Goal: Book appointment/travel/reservation

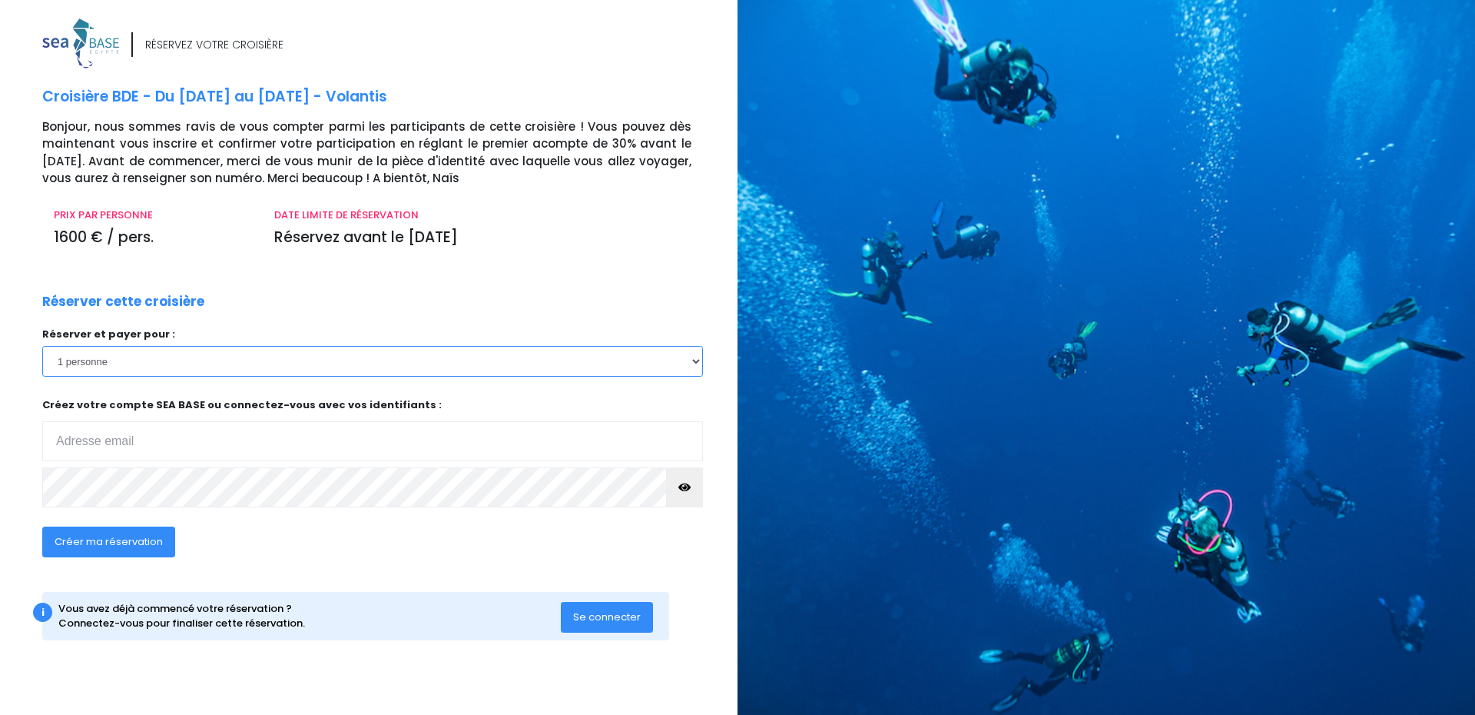
click at [145, 358] on select "1 personne 2 personnes 3 personnes 4 personnes" at bounding box center [372, 361] width 661 height 31
click at [42, 346] on select "1 personne 2 personnes 3 personnes 4 personnes" at bounding box center [372, 361] width 661 height 31
click at [139, 431] on input "email" at bounding box center [372, 441] width 661 height 40
type input "[EMAIL_ADDRESS][DOMAIN_NAME]"
drag, startPoint x: 691, startPoint y: 487, endPoint x: 668, endPoint y: 493, distance: 22.9
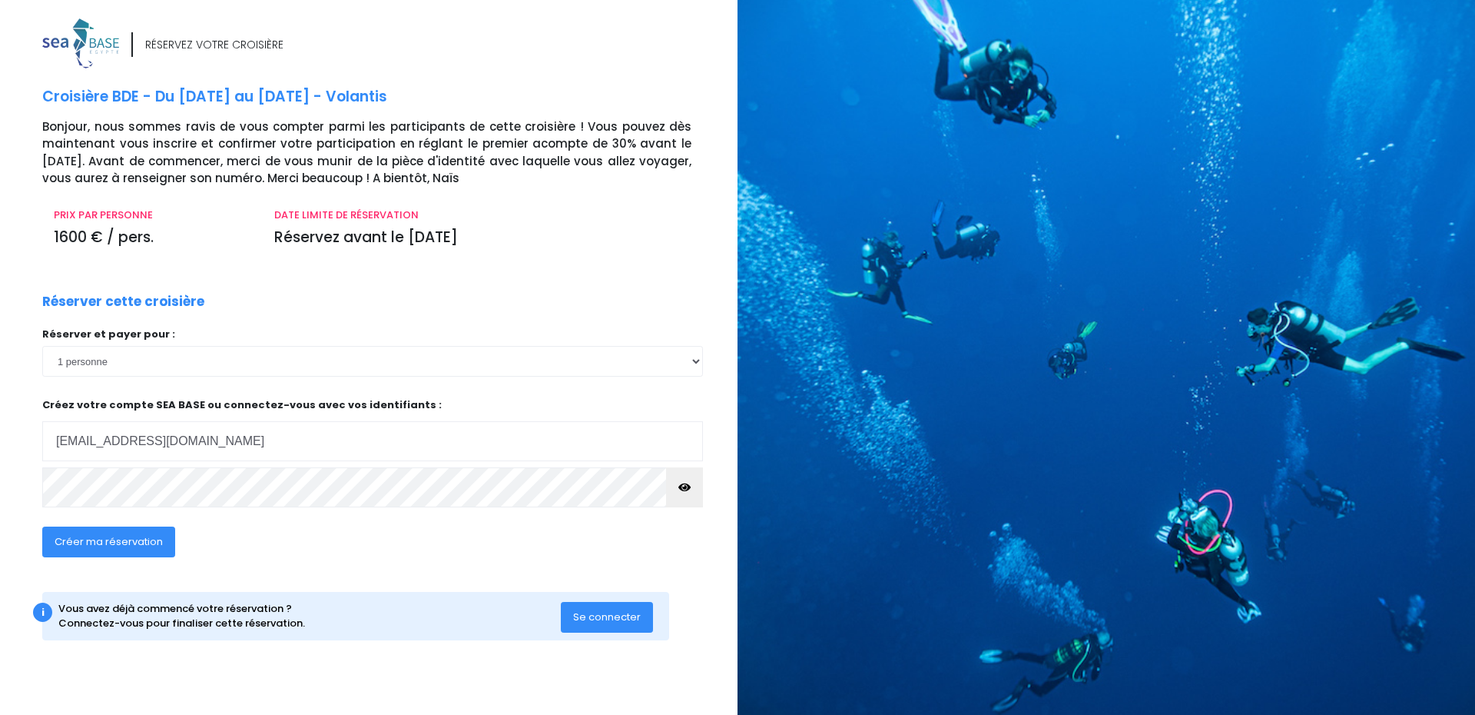
click at [687, 488] on button "button" at bounding box center [684, 487] width 37 height 40
click at [121, 544] on span "Créer ma réservation" at bounding box center [109, 541] width 108 height 15
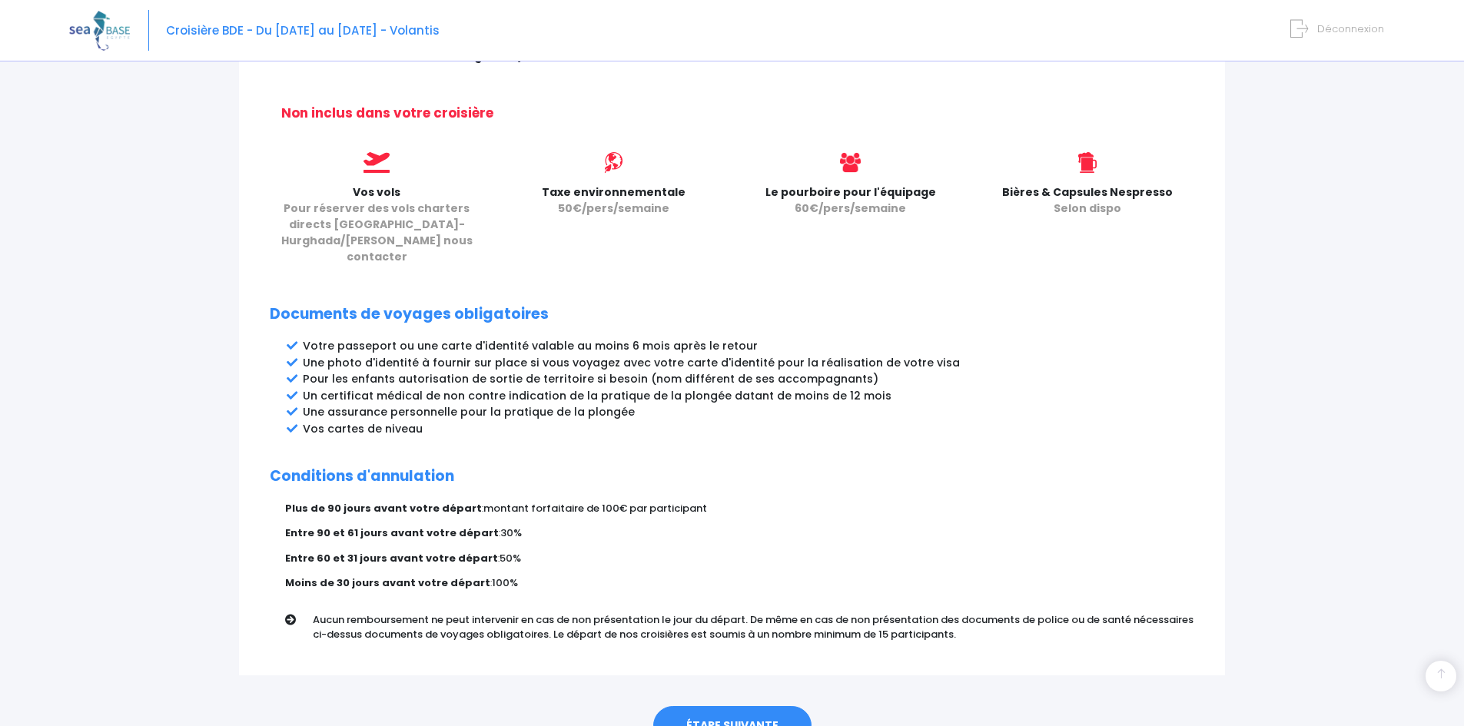
scroll to position [663, 0]
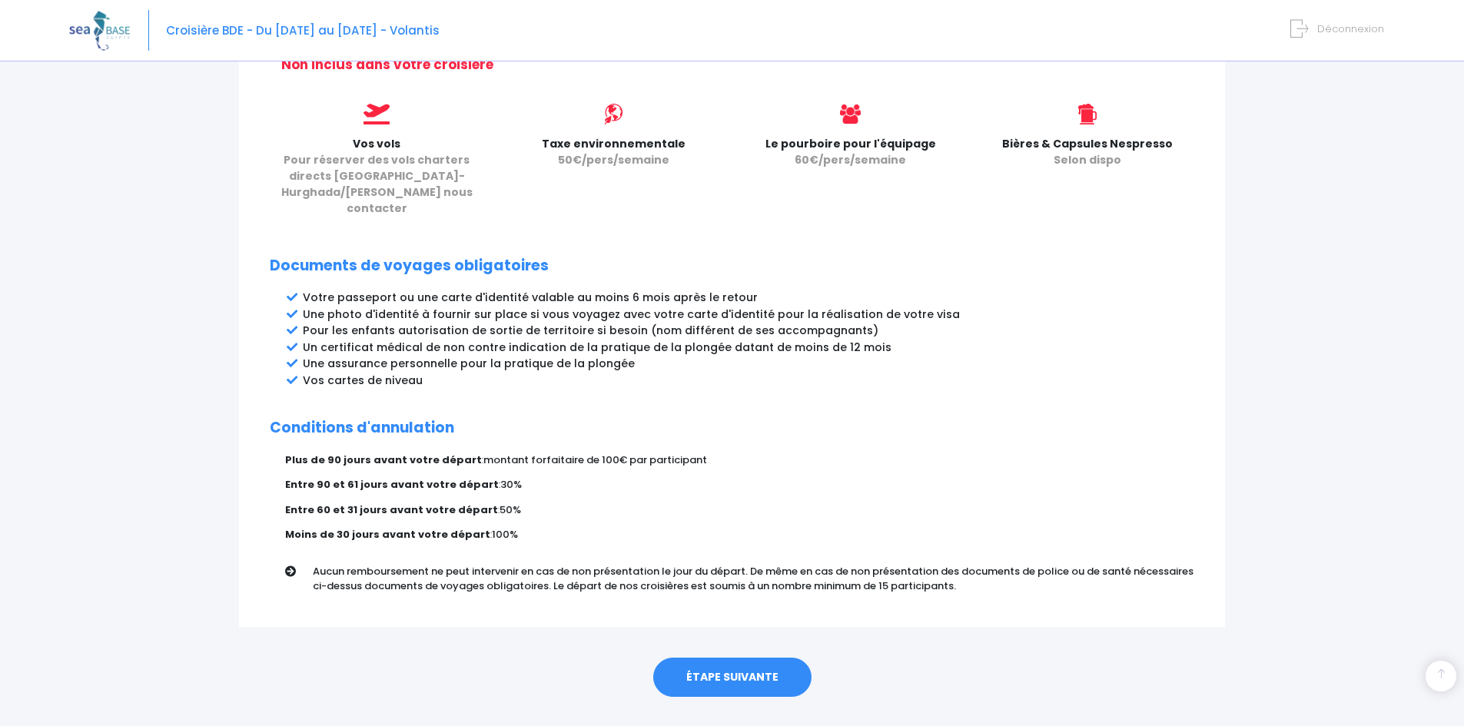
click at [736, 658] on link "ÉTAPE SUIVANTE" at bounding box center [732, 678] width 158 height 40
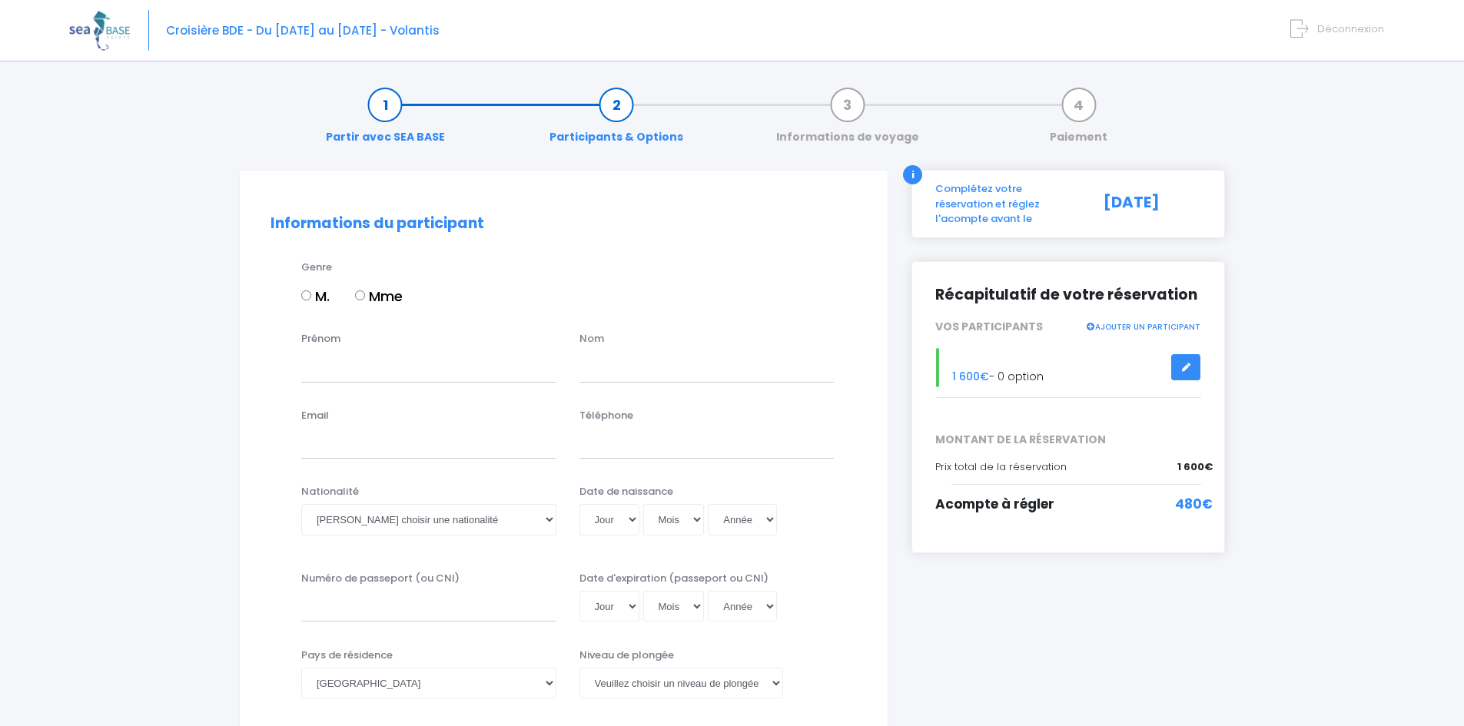
click at [304, 294] on input "M." at bounding box center [306, 295] width 10 height 10
radio input "true"
click at [330, 370] on input "Prénom" at bounding box center [428, 366] width 255 height 31
type input "Baptiste"
type input "Ansselin"
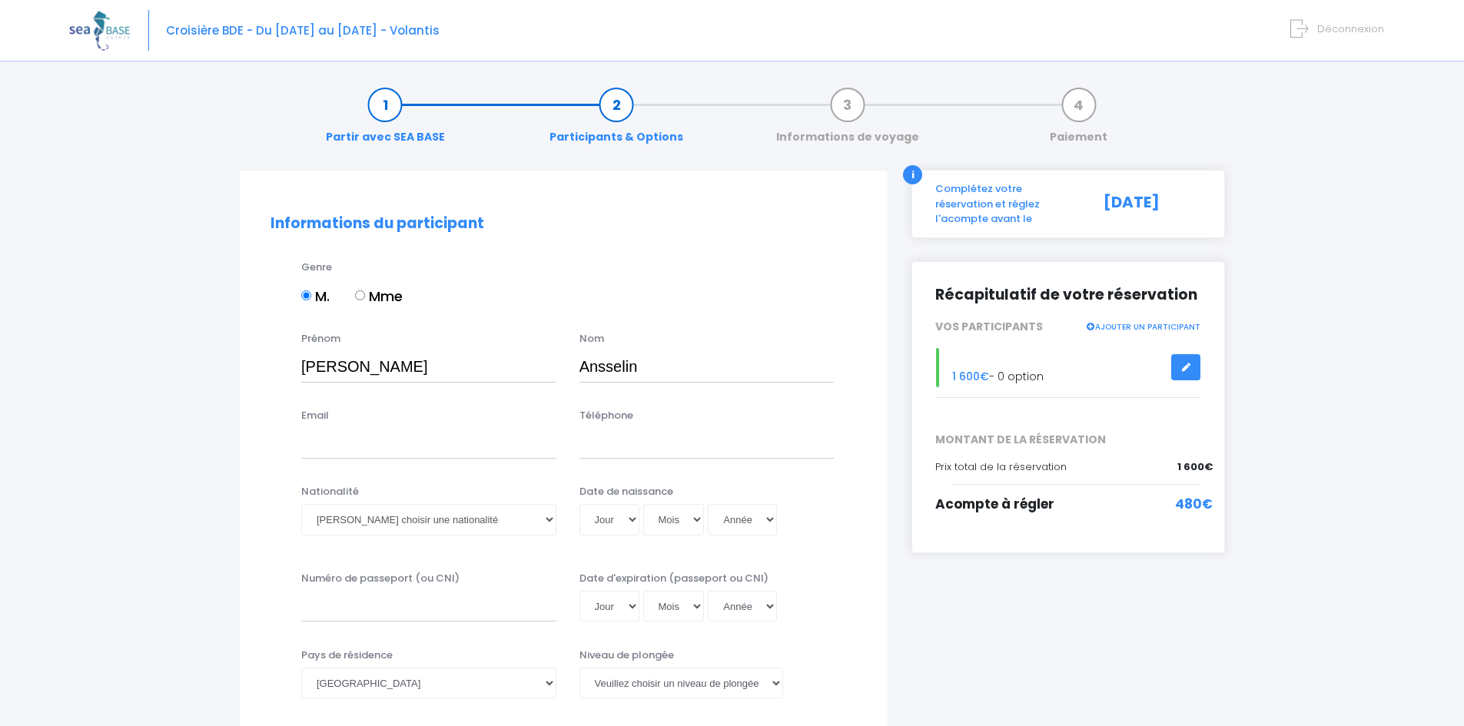
type input "ansselinbaptiste@gmail.com"
type input "0783883444"
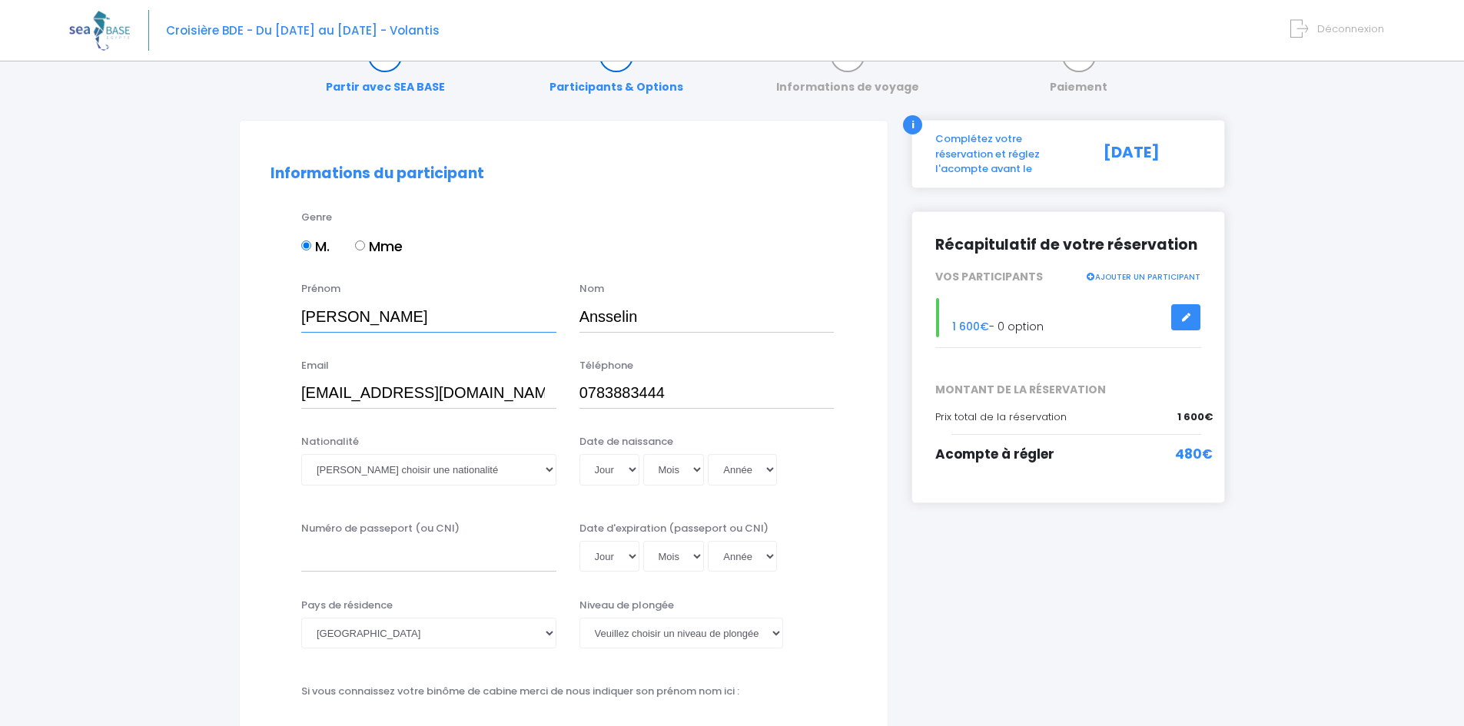
scroll to position [77, 0]
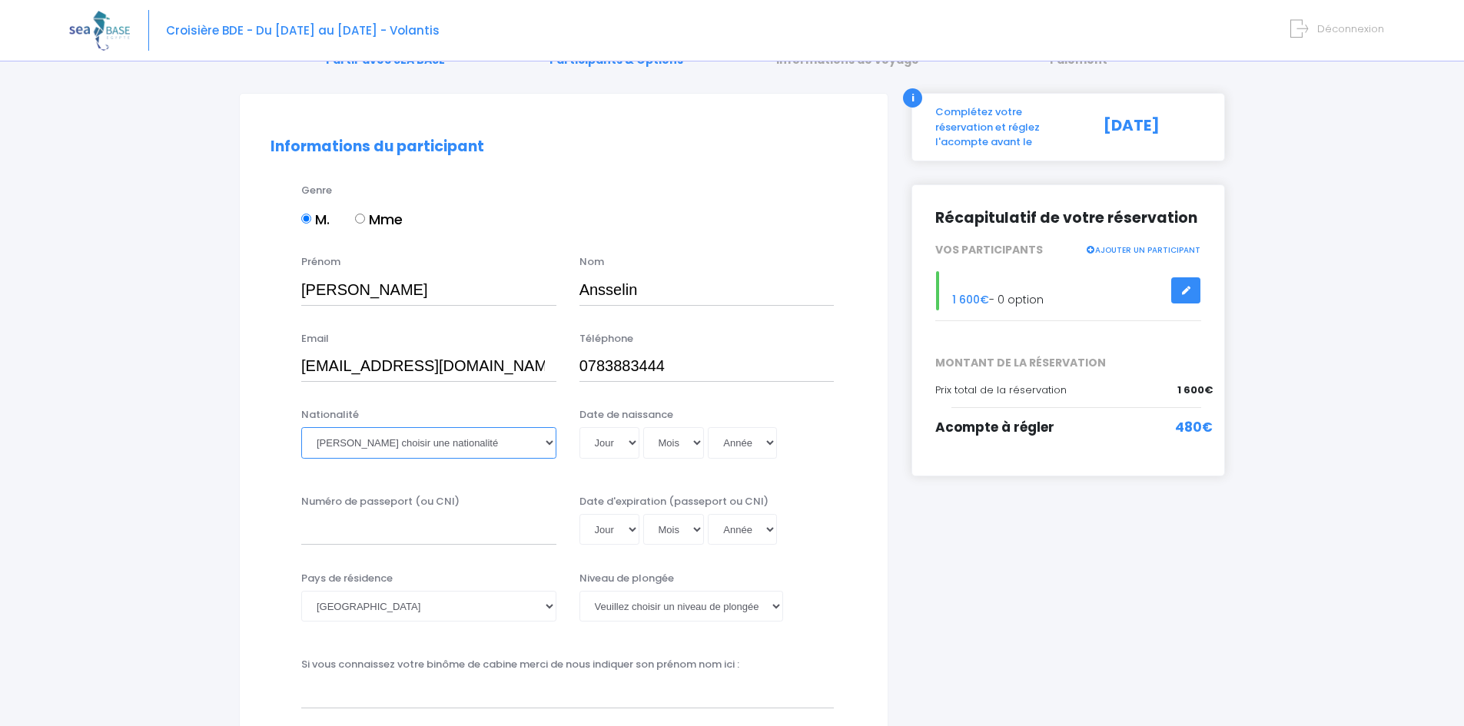
click at [435, 438] on select "Veuillez choisir une nationalité Afghane Albanaise Algerienne Allemande America…" at bounding box center [428, 442] width 255 height 31
select select "Française"
click at [301, 427] on select "Veuillez choisir une nationalité Afghane Albanaise Algerienne Allemande America…" at bounding box center [428, 442] width 255 height 31
click at [606, 441] on select "Jour 01 02 03 04 05 06 07 08 09 10 11 12 13 14 15 16 17 18 19 20 21 22 23 24 25…" at bounding box center [609, 442] width 60 height 31
select select "24"
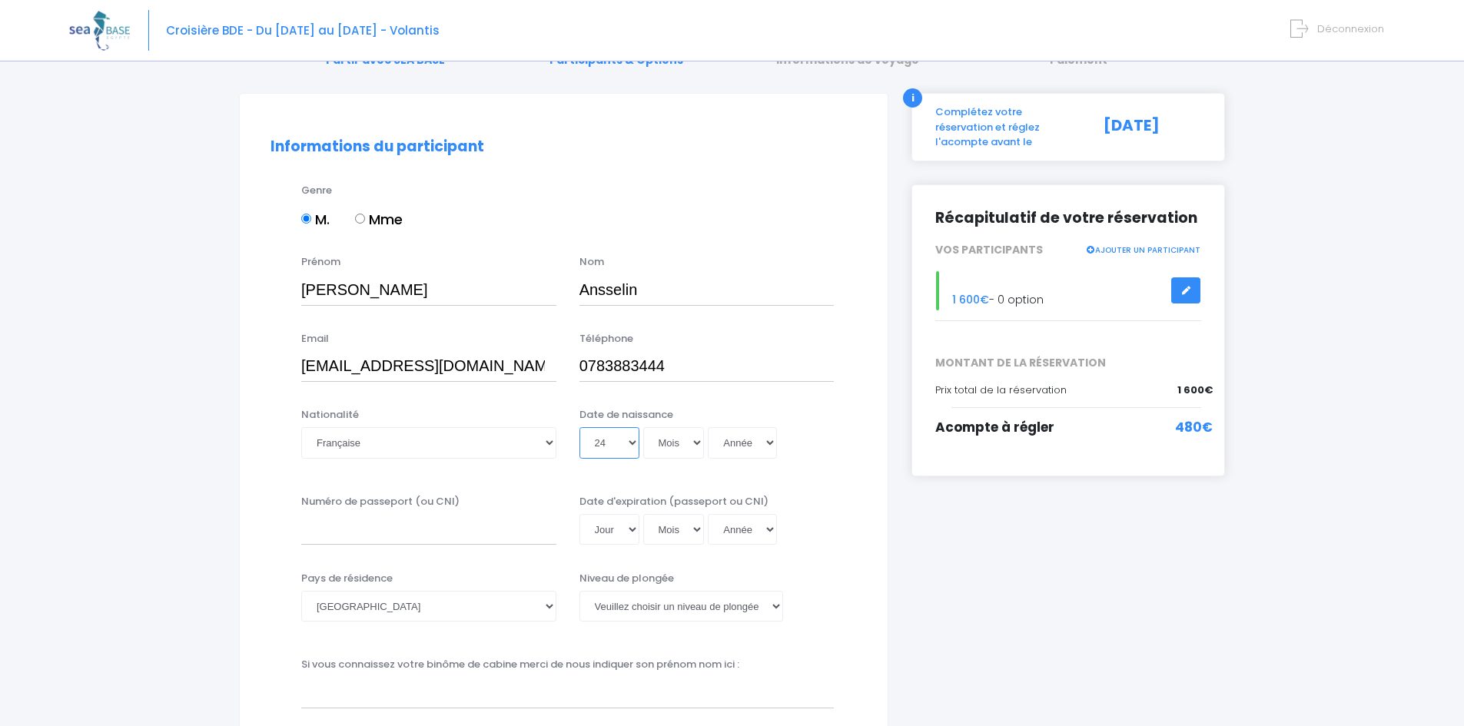
click at [579, 427] on select "Jour 01 02 03 04 05 06 07 08 09 10 11 12 13 14 15 16 17 18 19 20 21 22 23 24 25…" at bounding box center [609, 442] width 60 height 31
click at [653, 437] on select "Mois 01 02 03 04 05 06 07 08 09 10 11 12" at bounding box center [673, 442] width 61 height 31
select select "03"
click at [643, 427] on select "Mois 01 02 03 04 05 06 07 08 09 10 11 12" at bounding box center [673, 442] width 61 height 31
click at [733, 446] on select "Année 2045 2044 2043 2042 2041 2040 2039 2038 2037 2036 2035 2034 2033 2032 203…" at bounding box center [742, 442] width 69 height 31
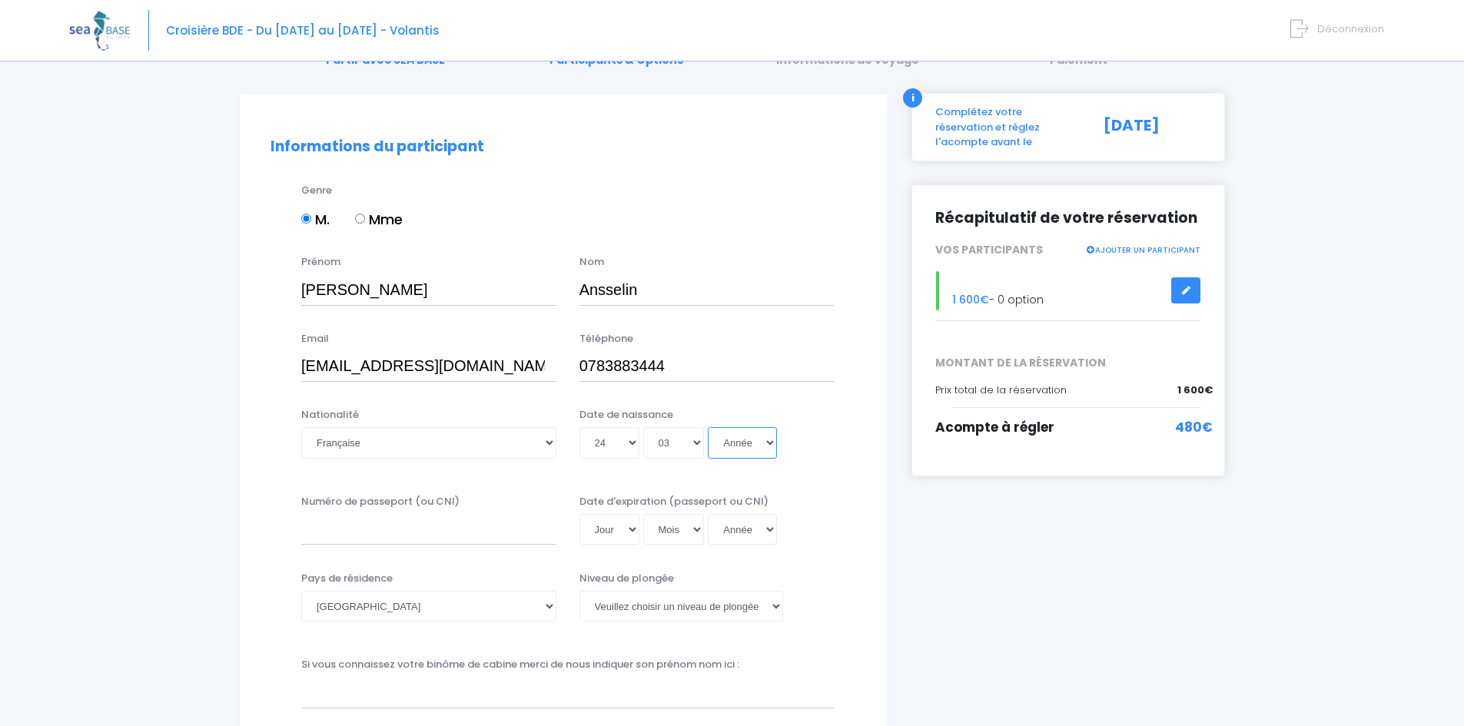
select select "1997"
click at [708, 427] on select "Année 2045 2044 2043 2042 2041 2040 2039 2038 2037 2036 2035 2034 2033 2032 203…" at bounding box center [742, 442] width 69 height 31
type input "[DATE]"
click at [389, 520] on input "Numéro de passeport (ou CNI)" at bounding box center [428, 529] width 255 height 31
type input "17DD76357"
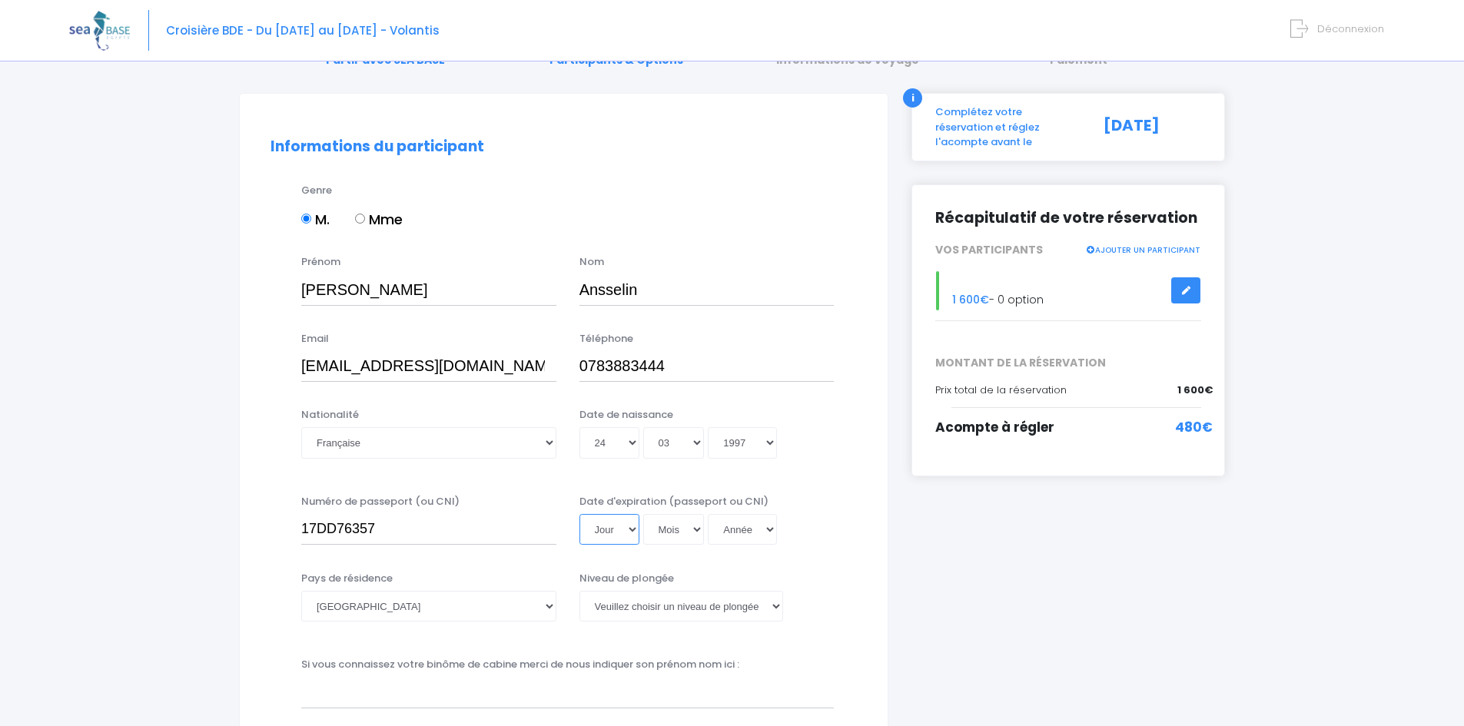
click at [615, 526] on select "Jour 01 02 03 04 05 06 07 08 09 10 11 12 13 14 15 16 17 18 19 20 21 22 23 24 25…" at bounding box center [609, 529] width 60 height 31
select select "02"
click at [579, 514] on select "Jour 01 02 03 04 05 06 07 08 09 10 11 12 13 14 15 16 17 18 19 20 21 22 23 24 25…" at bounding box center [609, 529] width 60 height 31
click at [673, 520] on select "Mois 01 02 03 04 05 06 07 08 09 10 11 12" at bounding box center [673, 529] width 61 height 31
select select "07"
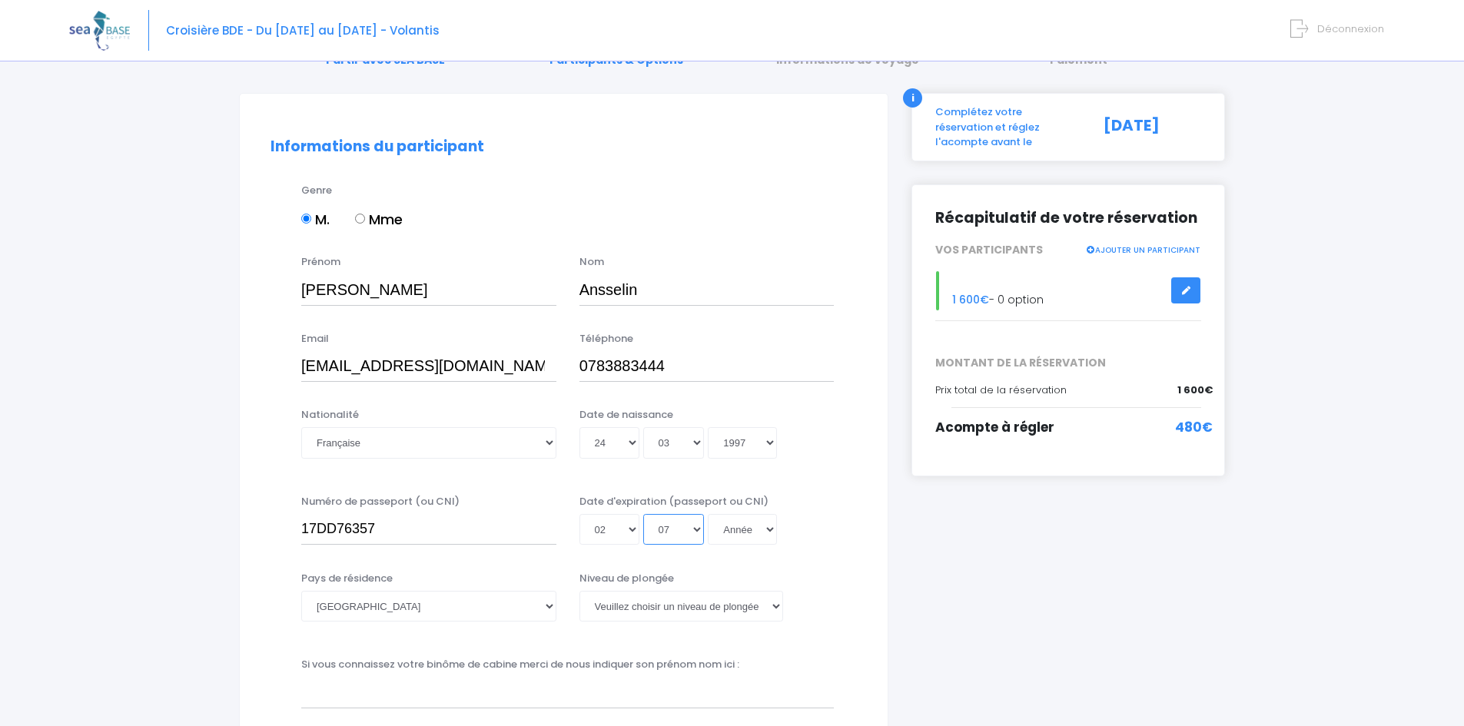
click at [643, 514] on select "Mois 01 02 03 04 05 06 07 08 09 10 11 12" at bounding box center [673, 529] width 61 height 31
click at [738, 529] on select "Année 2045 2044 2043 2042 2041 2040 2039 2038 2037 2036 2035 2034 2033 2032 203…" at bounding box center [742, 529] width 69 height 31
select select "2027"
click at [708, 514] on select "Année 2045 2044 2043 2042 2041 2040 2039 2038 2037 2036 2035 2034 2033 2032 203…" at bounding box center [742, 529] width 69 height 31
type input "[DATE]"
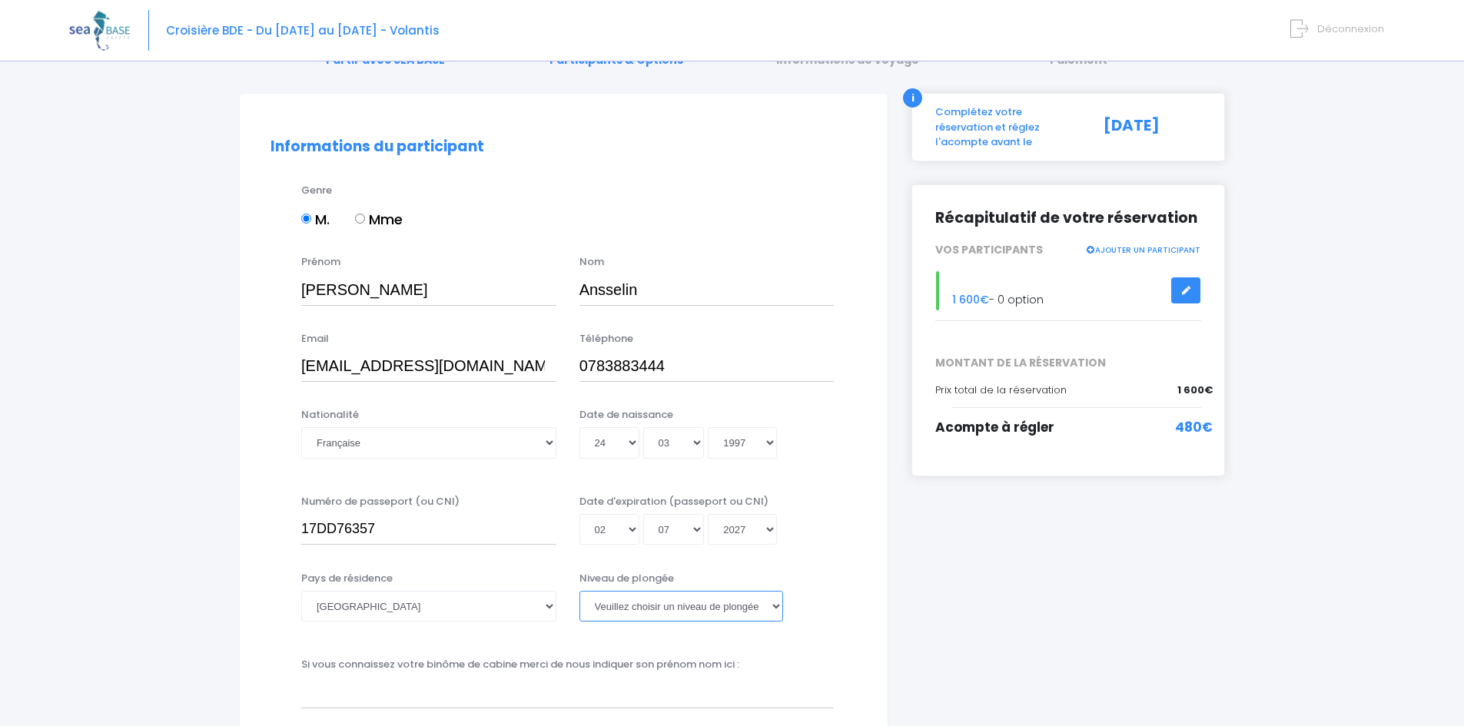
click at [652, 605] on select "Veuillez choisir un niveau de plongée Non plongeur Junior OW diver Adventure OW…" at bounding box center [681, 606] width 204 height 31
select select "PADI Advanced OW diver"
click at [579, 591] on select "Veuillez choisir un niveau de plongée Non plongeur Junior OW diver Adventure OW…" at bounding box center [681, 606] width 204 height 31
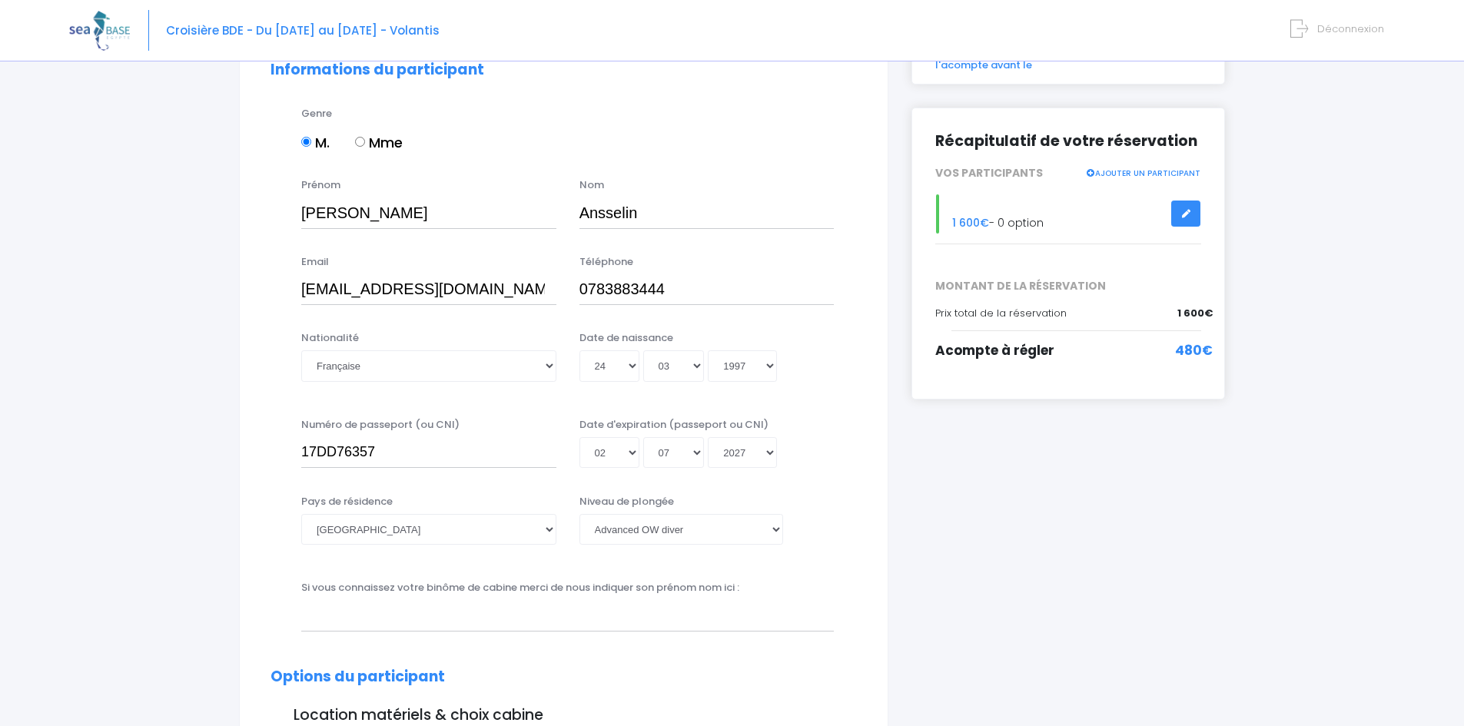
click at [725, 597] on div "Si vous connaissez votre binôme de cabine merci de nous indiquer son prénom nom…" at bounding box center [568, 605] width 556 height 51
click at [752, 588] on div "Si vous connaissez votre binôme de cabine merci de nous indiquer son prénom nom…" at bounding box center [568, 605] width 556 height 51
click at [720, 627] on input "text" at bounding box center [567, 615] width 532 height 31
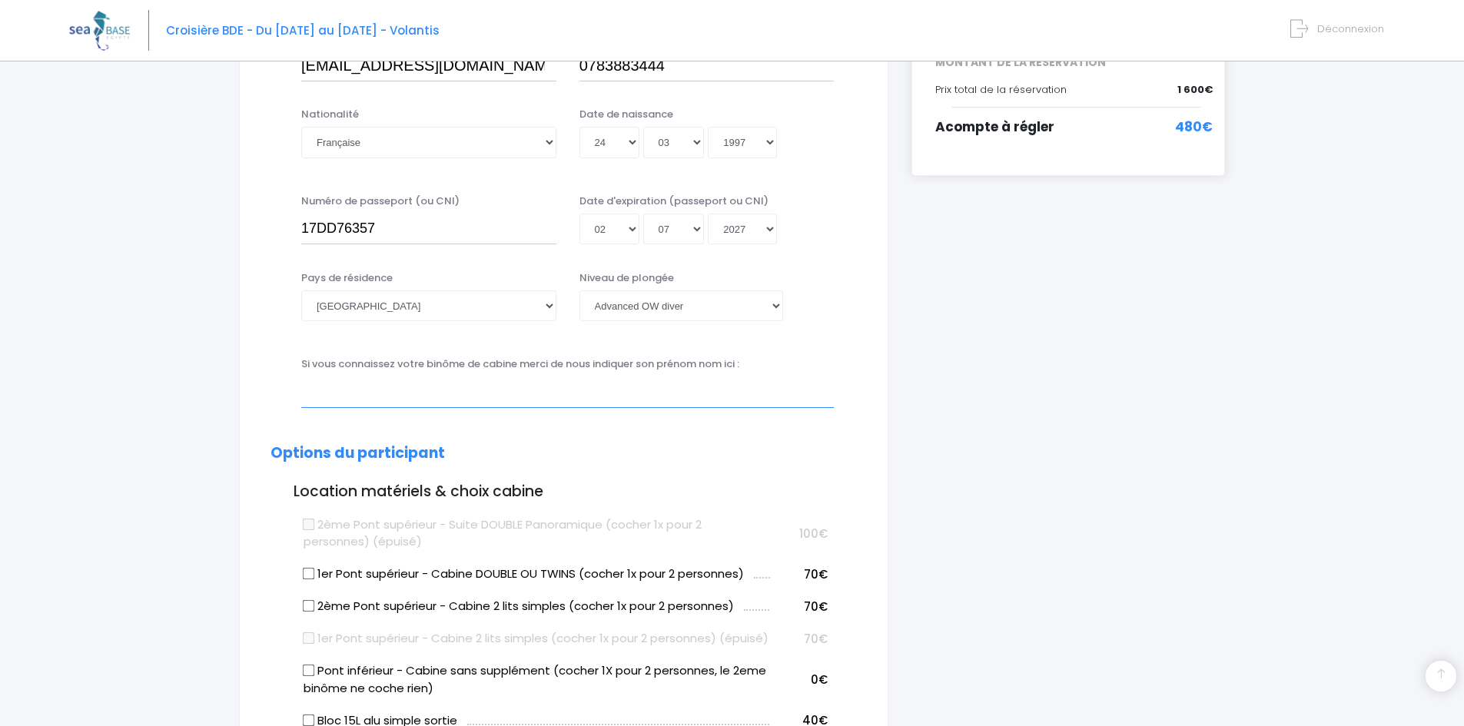
scroll to position [307, 0]
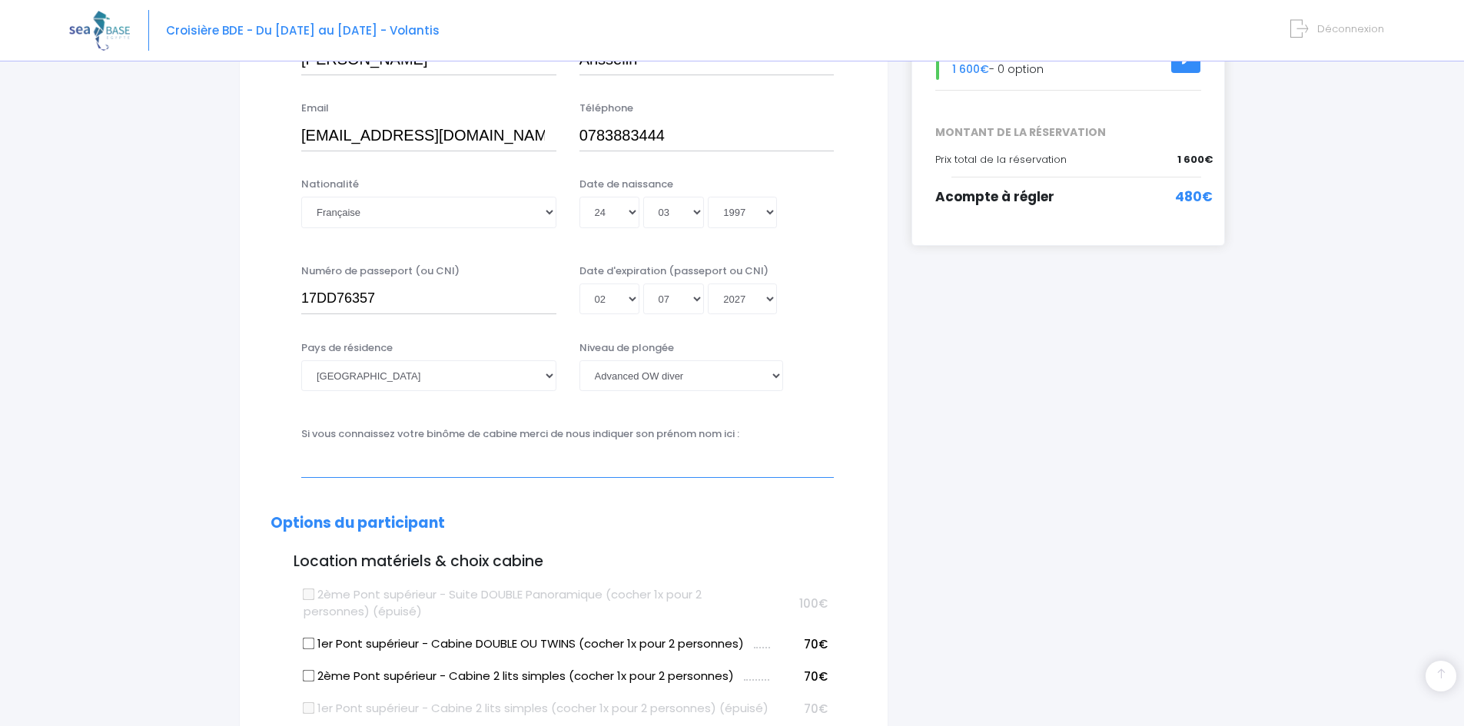
click at [726, 460] on input "text" at bounding box center [567, 461] width 532 height 31
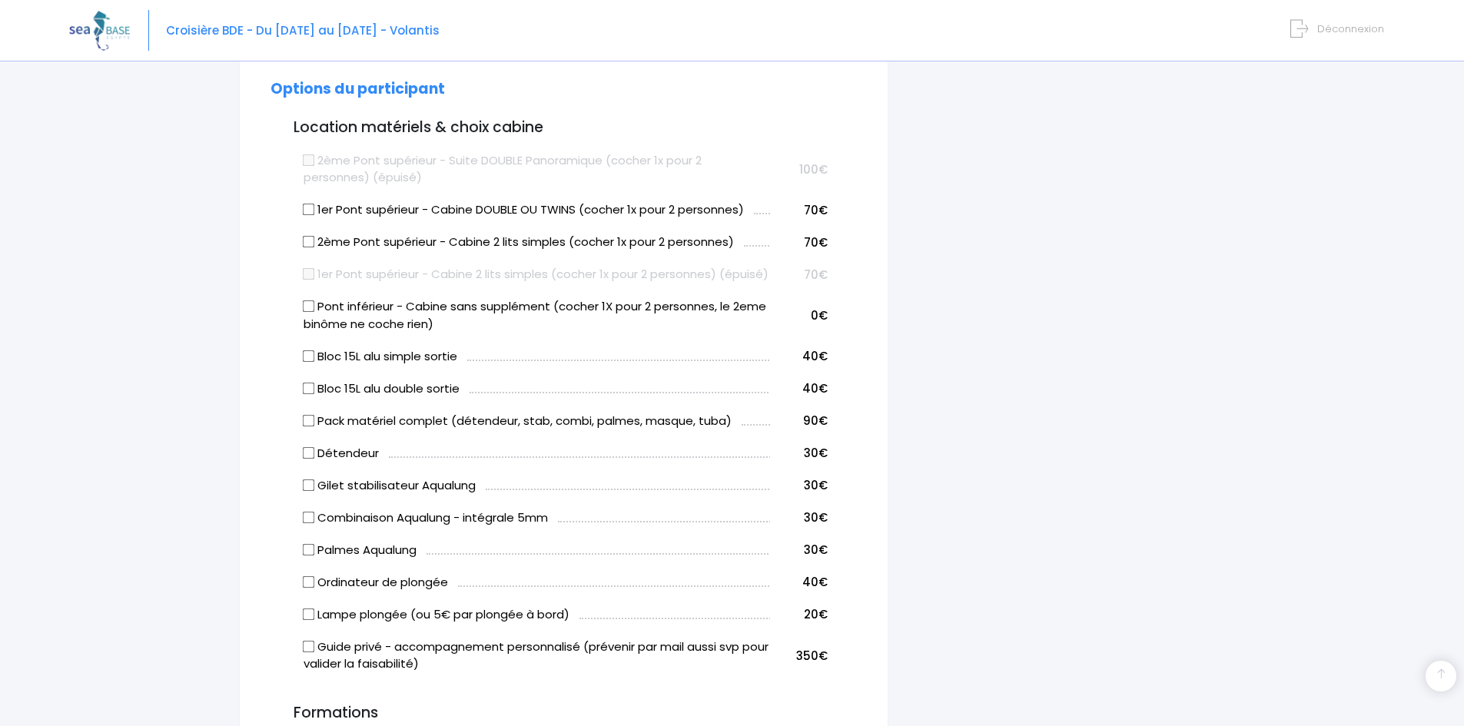
scroll to position [768, 0]
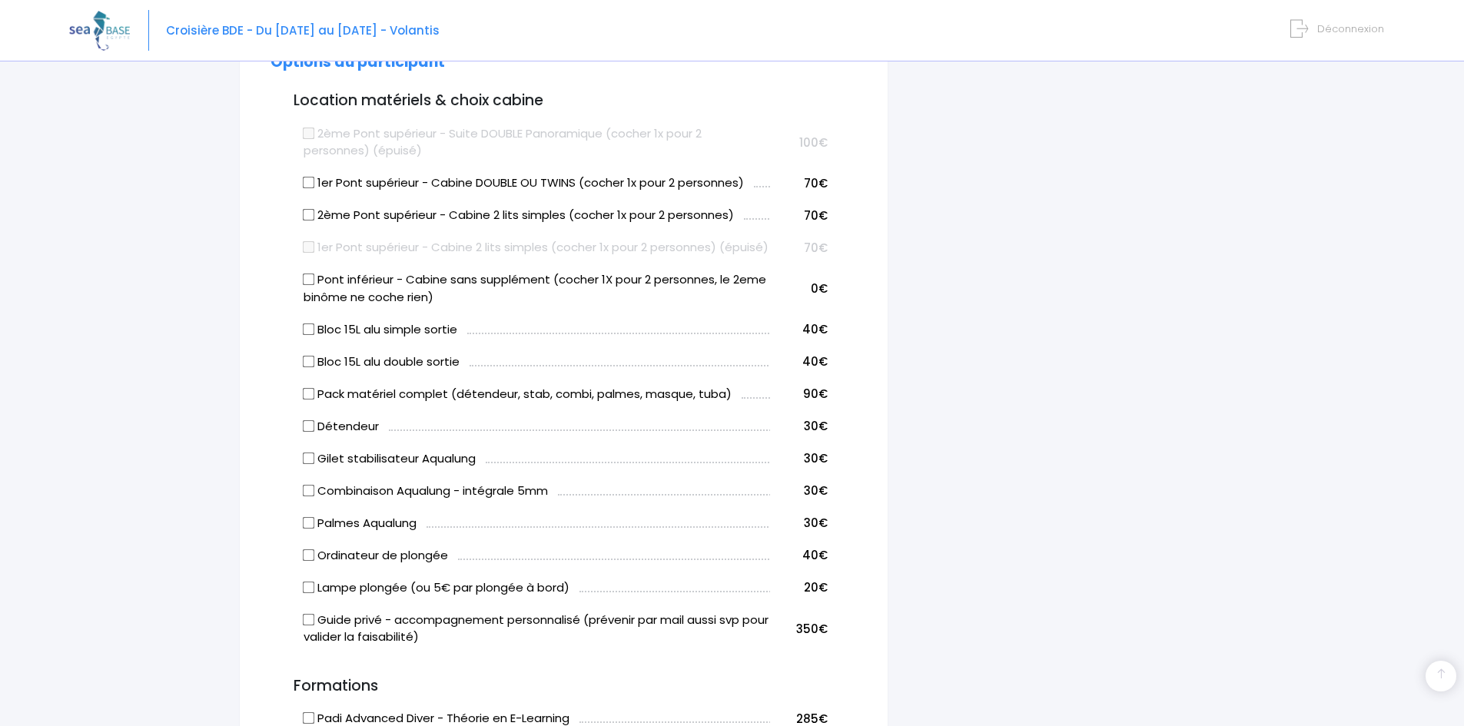
type input "[PERSON_NAME]"
click at [307, 286] on input "Pont inférieur - Cabine sans supplément (cocher 1X pour 2 personnes, le 2eme bi…" at bounding box center [309, 280] width 12 height 12
checkbox input "true"
click at [307, 400] on input "Pack matériel complet (détendeur, stab, combi, palmes, masque, tuba)" at bounding box center [309, 393] width 12 height 12
checkbox input "true"
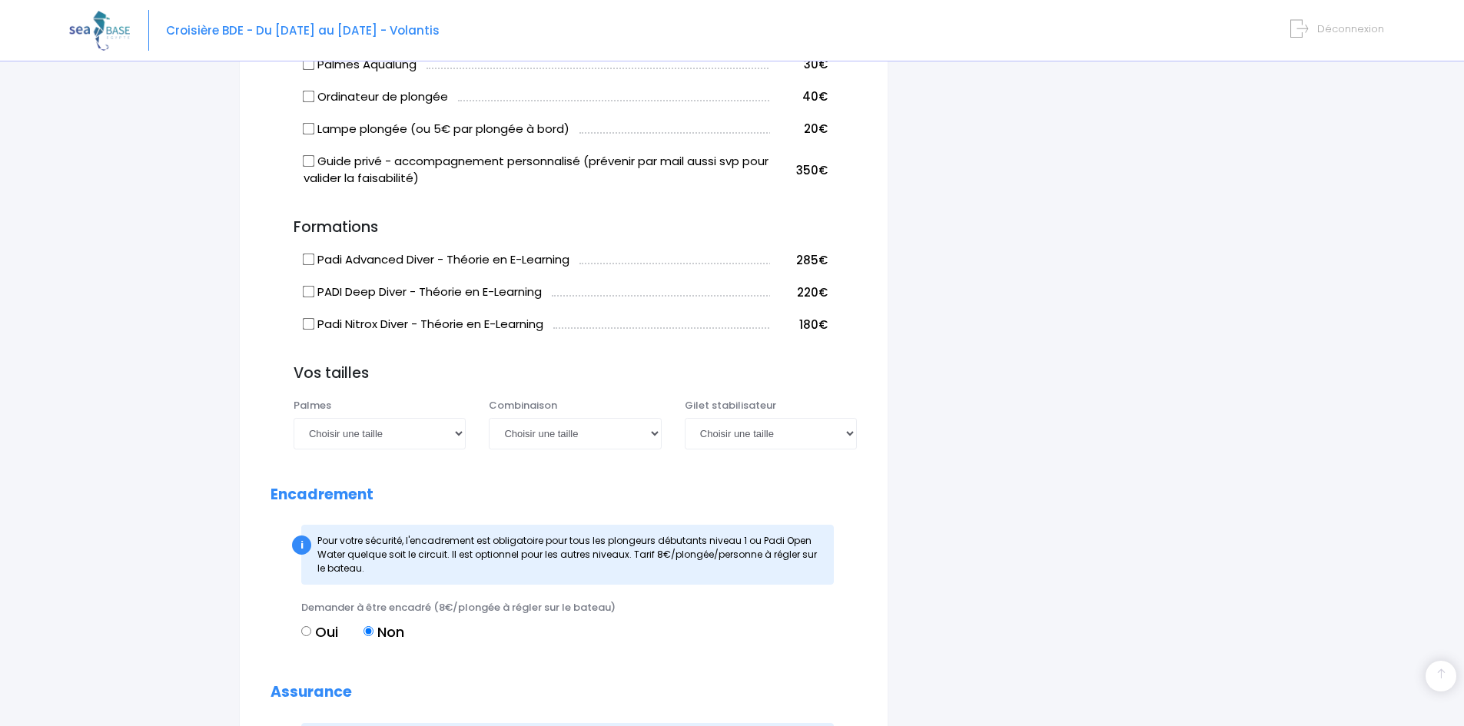
scroll to position [1229, 0]
click at [349, 446] on select "Choisir une taille 36/37 38/39 40/41 42/43 44/45 46/47" at bounding box center [380, 431] width 172 height 31
select select "42/43"
click at [294, 433] on select "Choisir une taille 36/37 38/39 40/41 42/43 44/45 46/47" at bounding box center [380, 431] width 172 height 31
click at [507, 446] on select "Choisir une taille XS S M ML L XL XXL" at bounding box center [575, 431] width 172 height 31
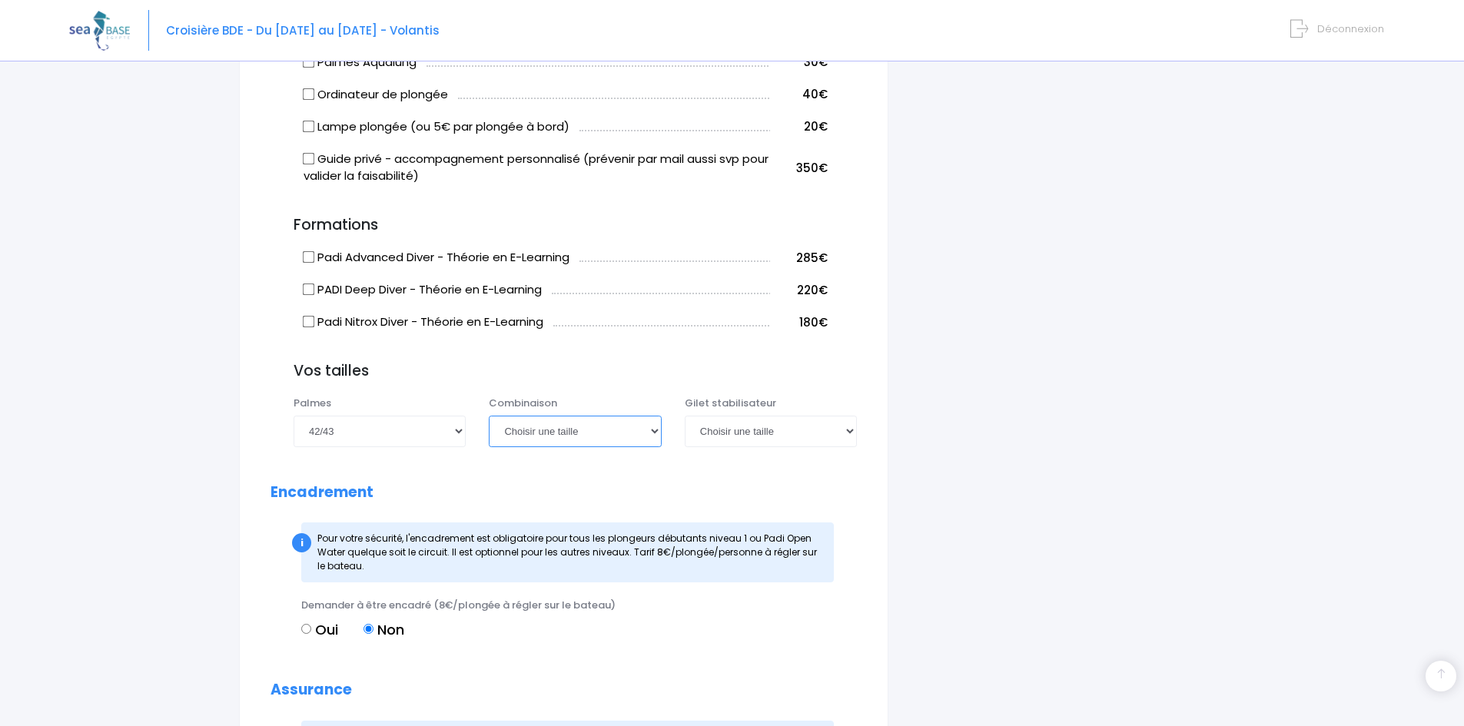
select select "M"
click at [489, 433] on select "Choisir une taille XS S M ML L XL XXL" at bounding box center [575, 431] width 172 height 31
click at [739, 446] on select "Choisir une taille XXS XS S M ML L XL XXL" at bounding box center [771, 431] width 172 height 31
select select "M"
click at [685, 433] on select "Choisir une taille XXS XS S M ML L XL XXL" at bounding box center [771, 431] width 172 height 31
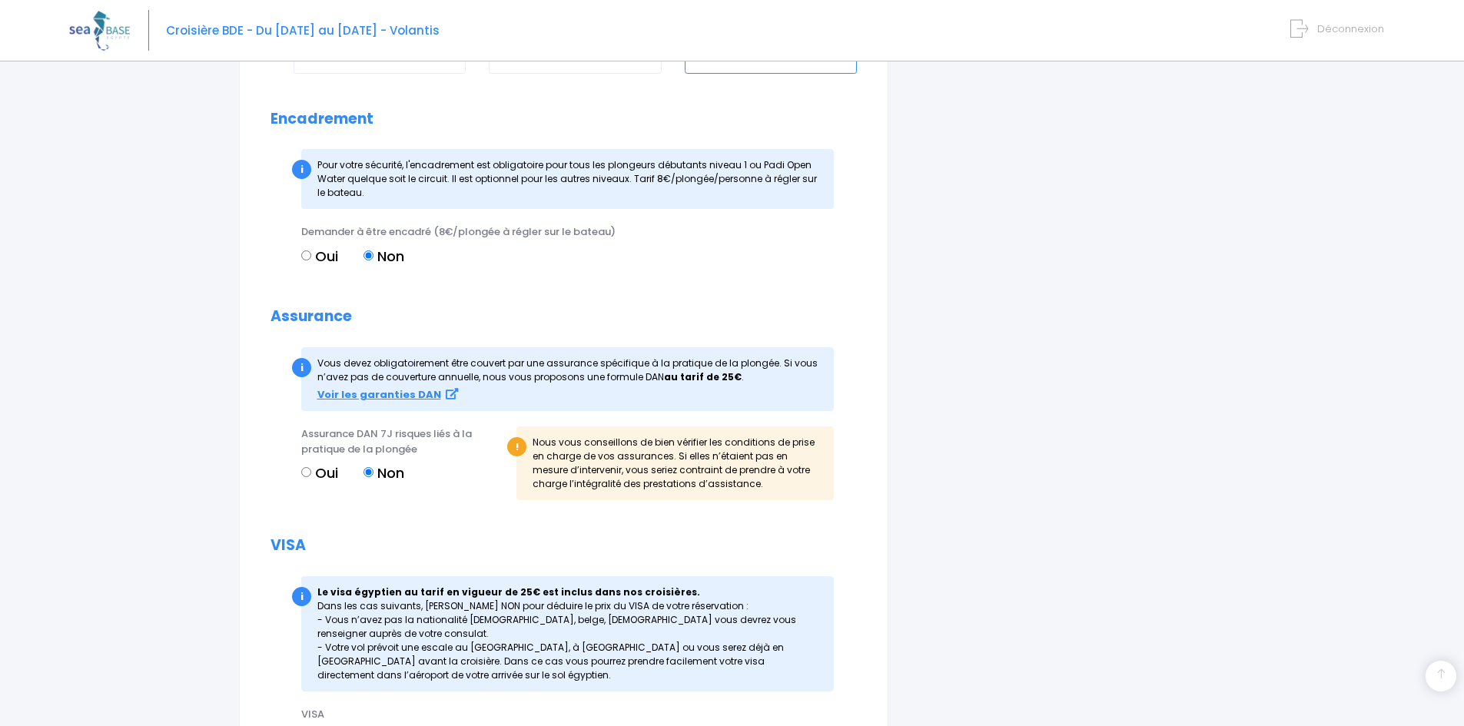
scroll to position [1614, 0]
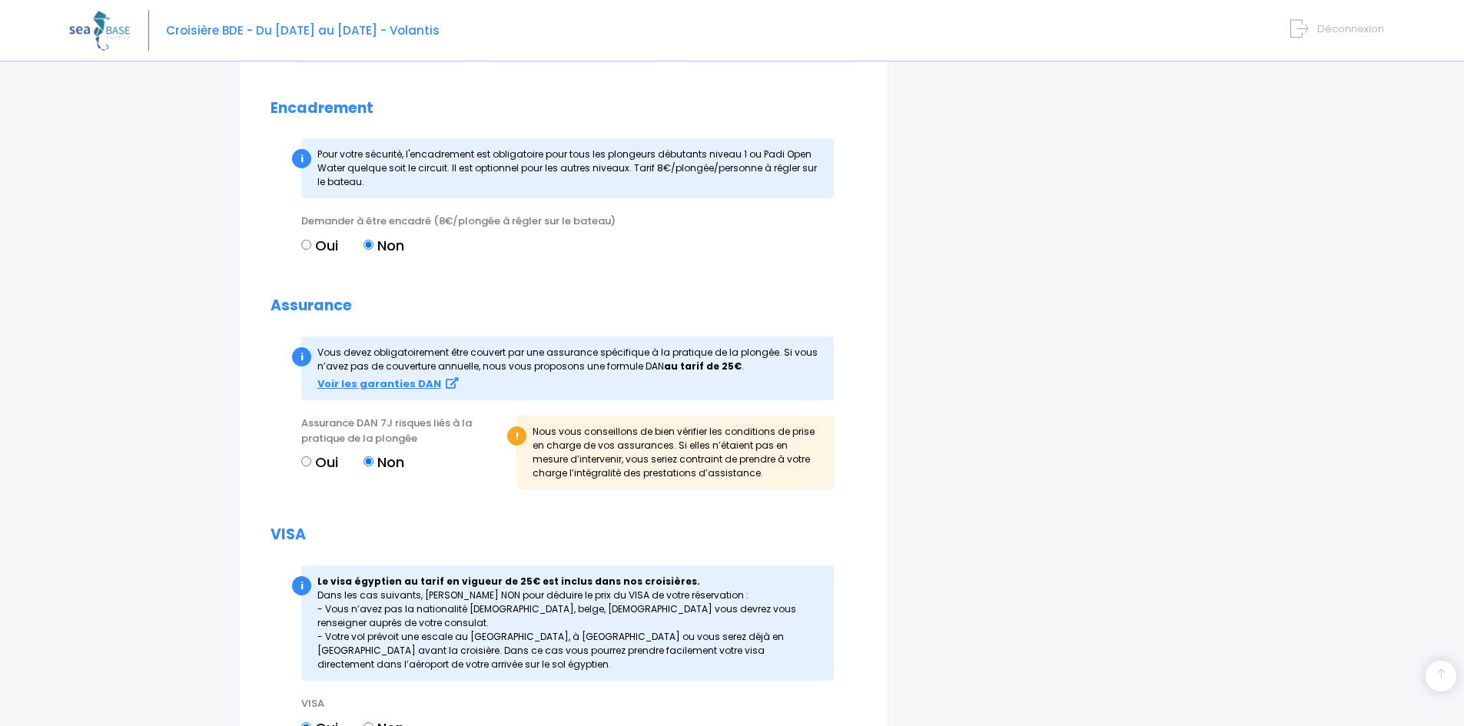
click at [304, 466] on input "Oui" at bounding box center [306, 461] width 10 height 10
radio input "true"
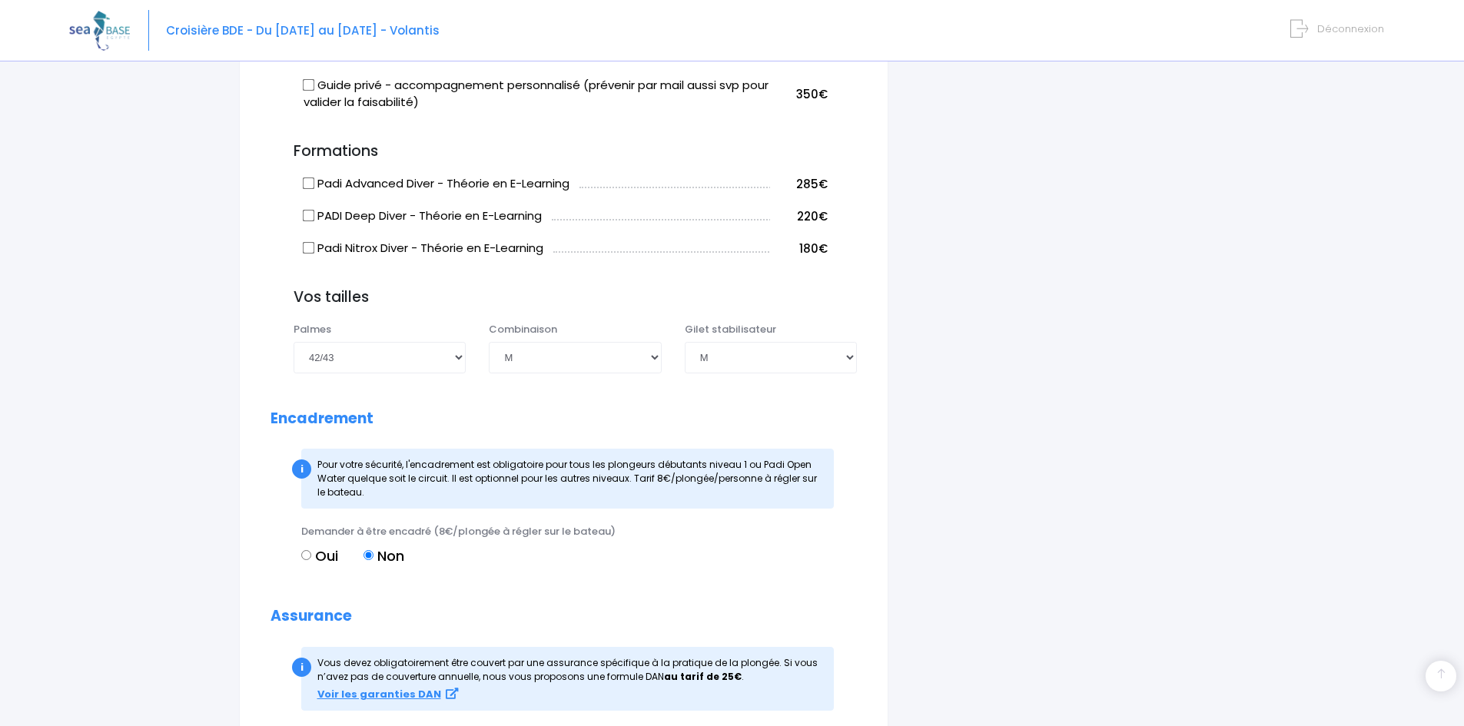
scroll to position [1306, 0]
click at [308, 563] on label "Oui" at bounding box center [319, 552] width 37 height 21
click at [308, 557] on input "Oui" at bounding box center [306, 552] width 10 height 10
radio input "true"
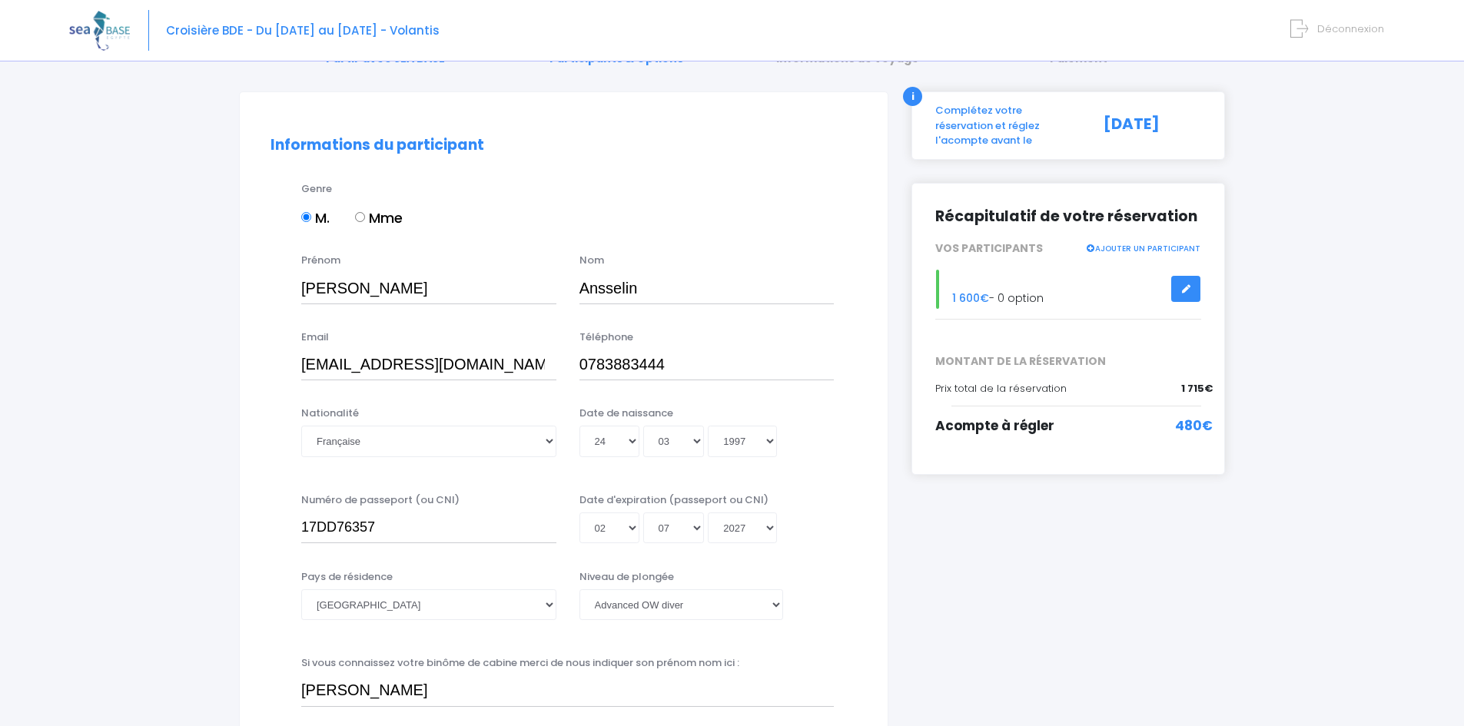
scroll to position [0, 0]
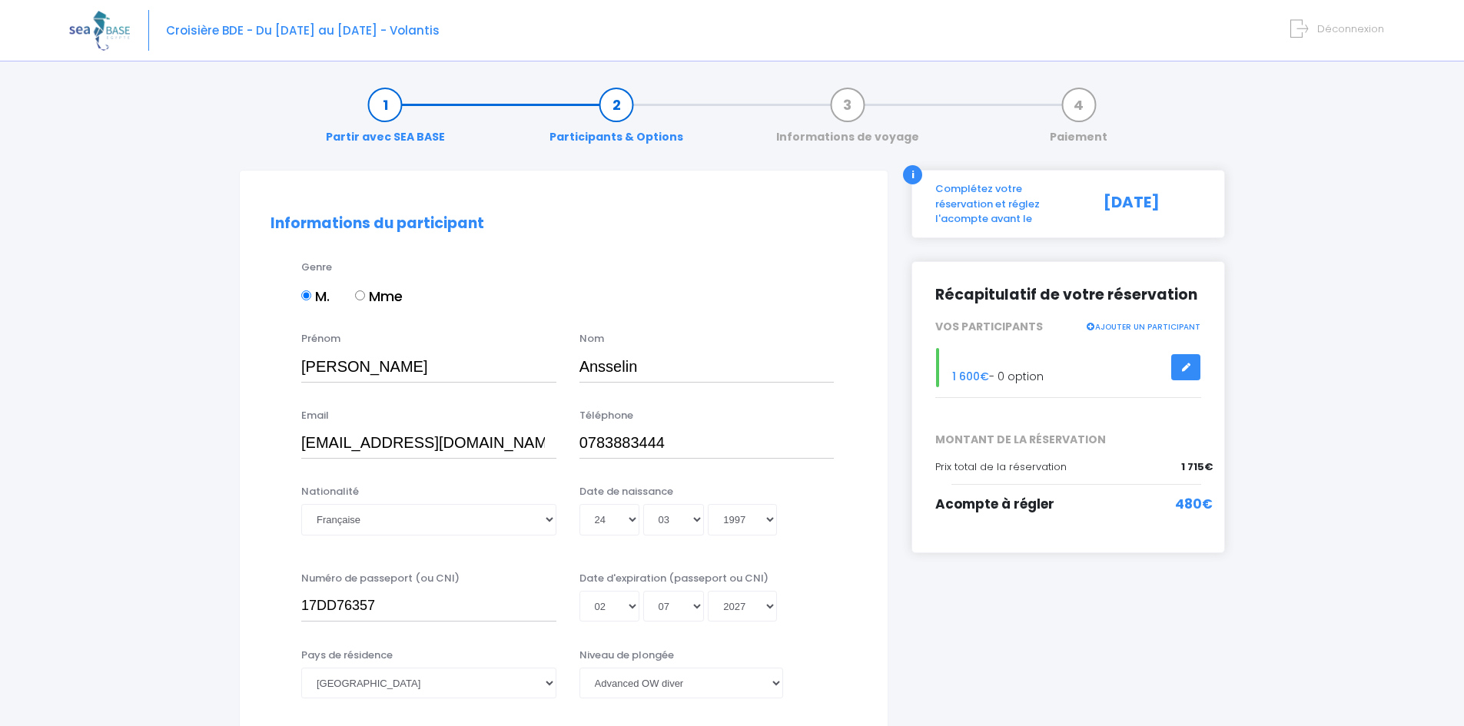
click at [1186, 367] on icon at bounding box center [1185, 367] width 11 height 0
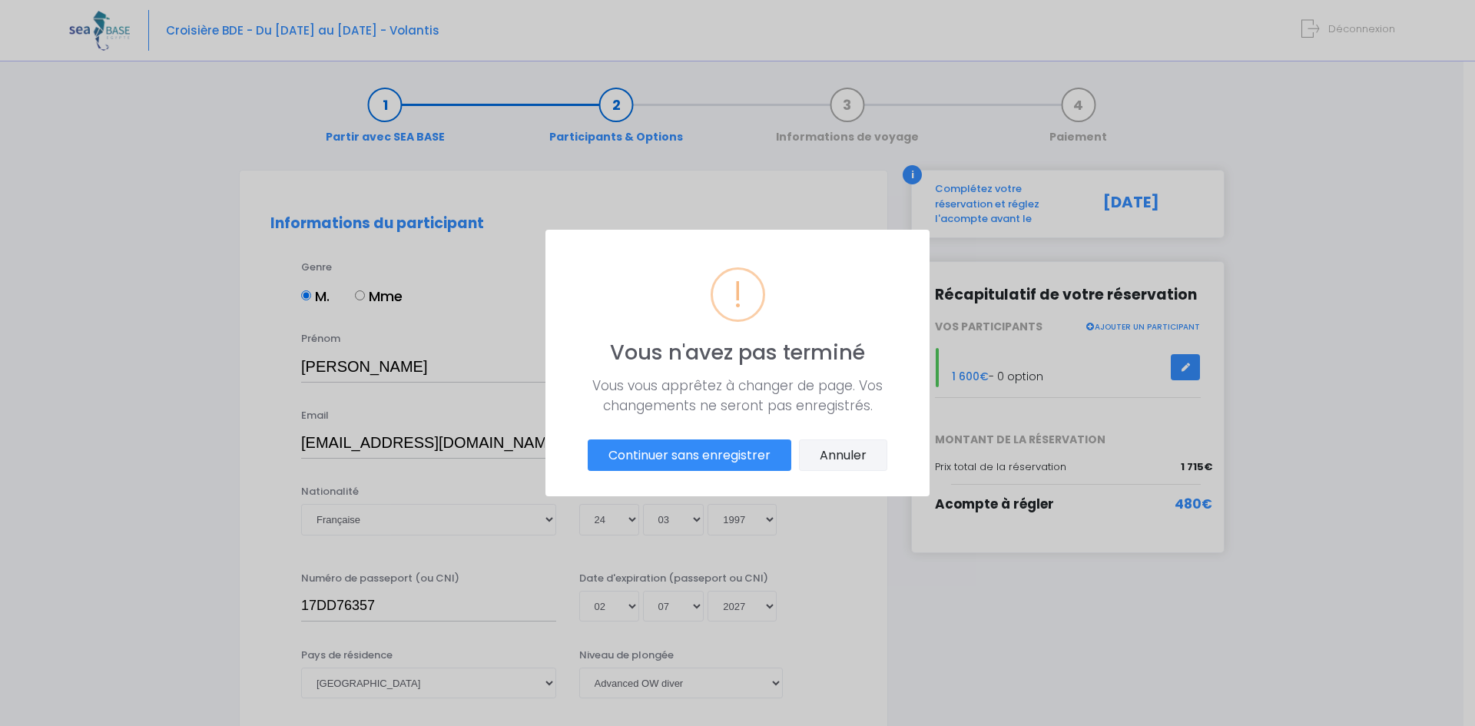
click at [856, 459] on button "Annuler" at bounding box center [843, 456] width 88 height 32
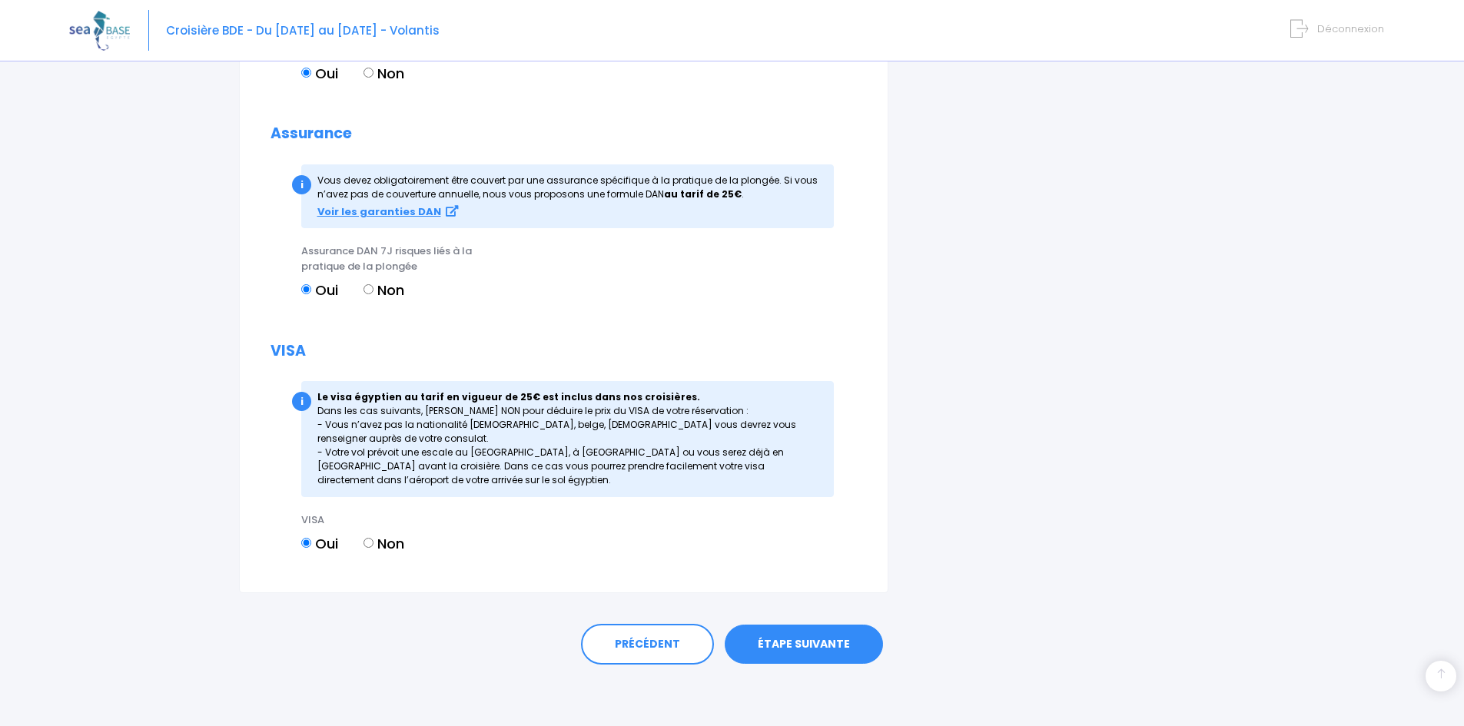
scroll to position [1803, 0]
click at [828, 642] on link "ÉTAPE SUIVANTE" at bounding box center [804, 645] width 158 height 40
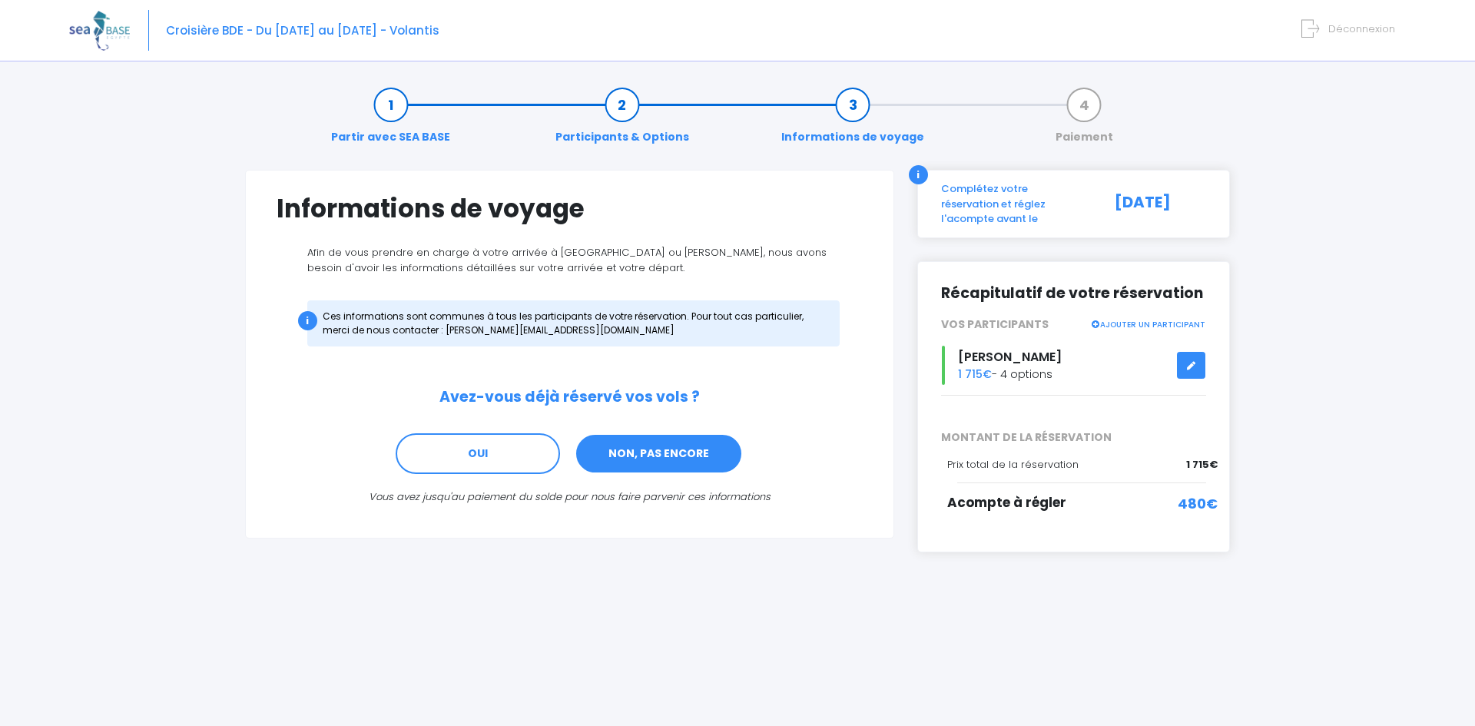
click at [633, 453] on link "NON, PAS ENCORE" at bounding box center [659, 453] width 168 height 41
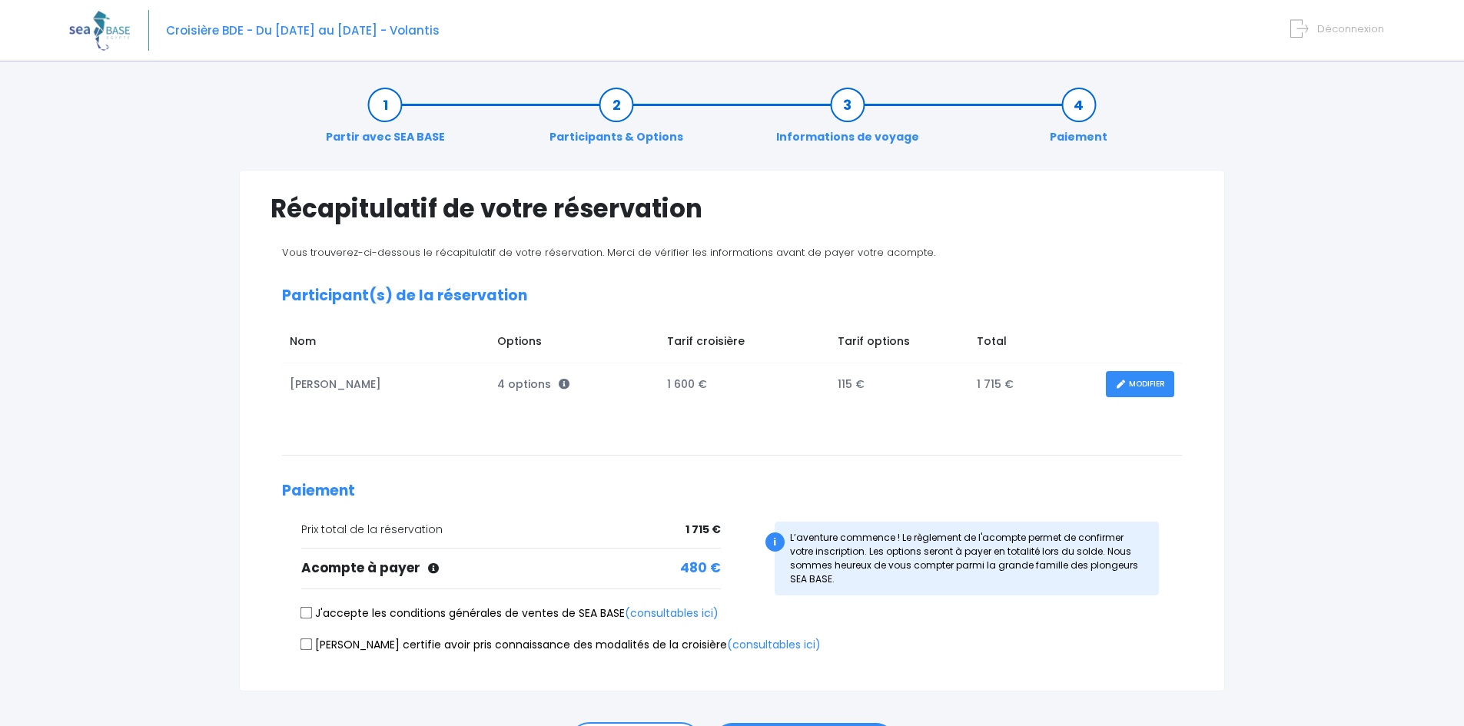
scroll to position [99, 0]
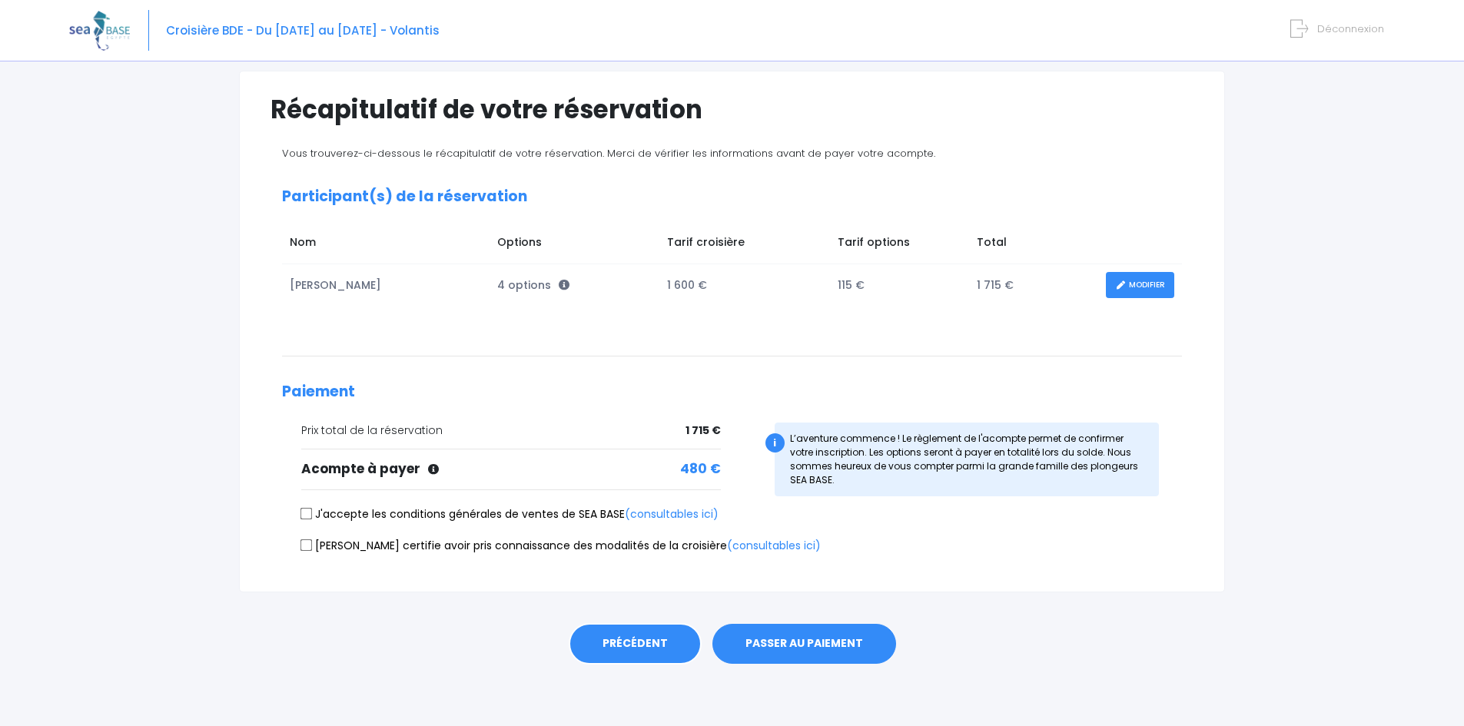
click at [626, 663] on link "PRÉCÉDENT" at bounding box center [635, 643] width 133 height 41
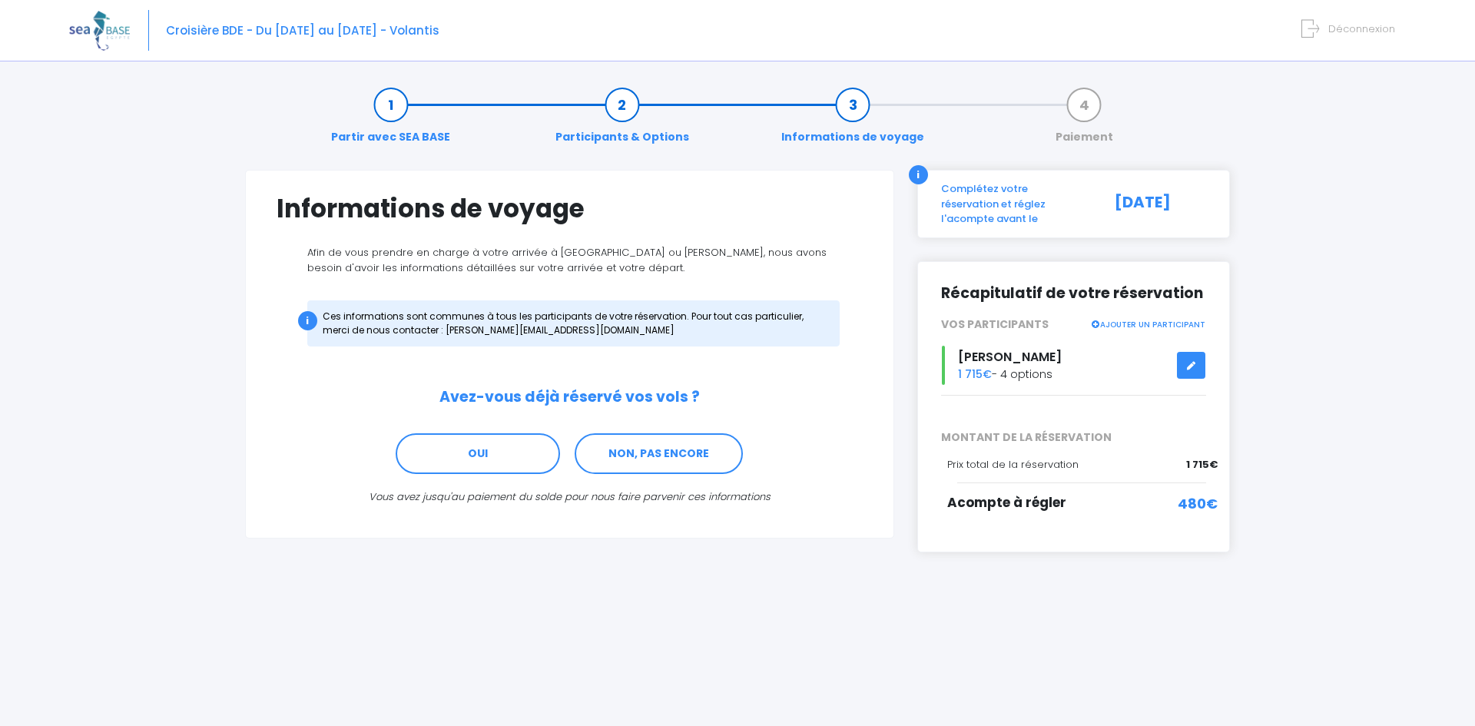
click at [620, 104] on link "Participants & Options" at bounding box center [622, 121] width 149 height 48
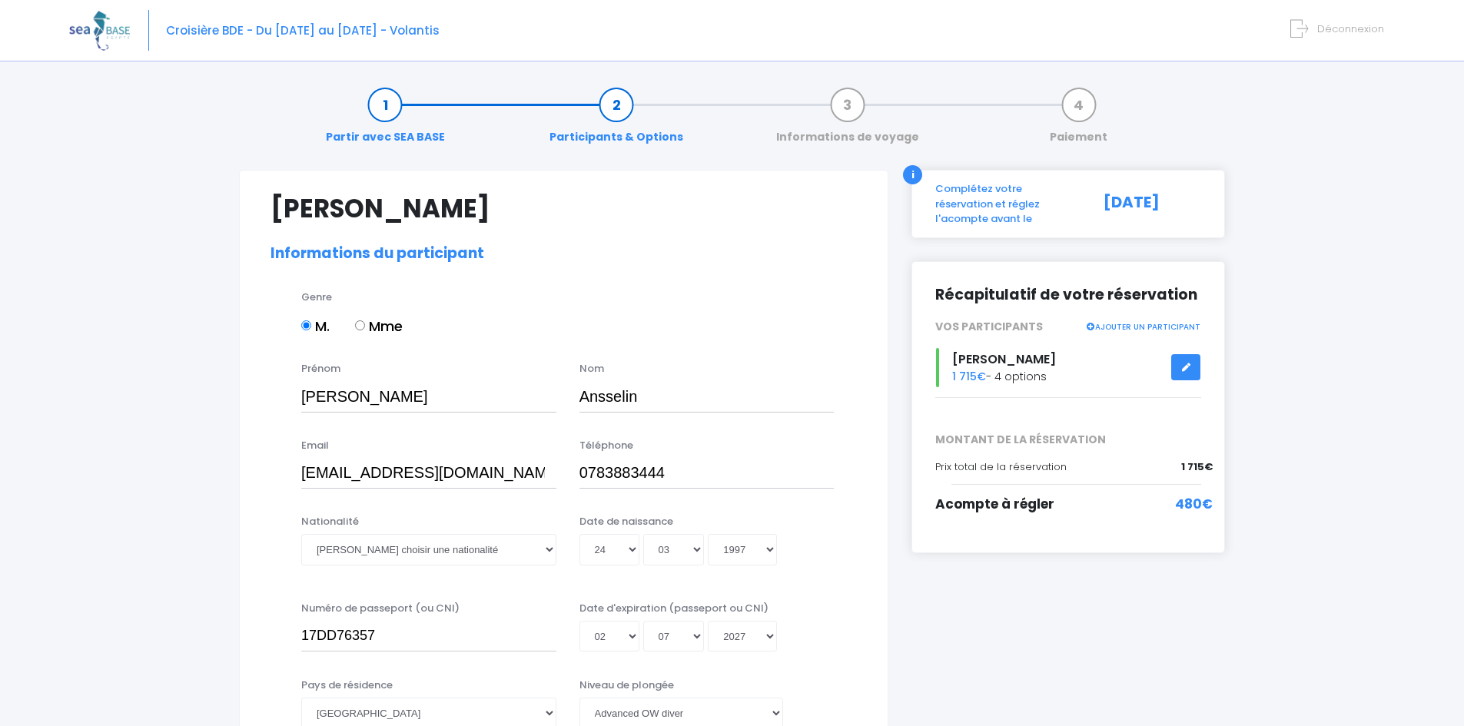
select select "PADI Advanced OW diver"
select select "42/43"
select select "M"
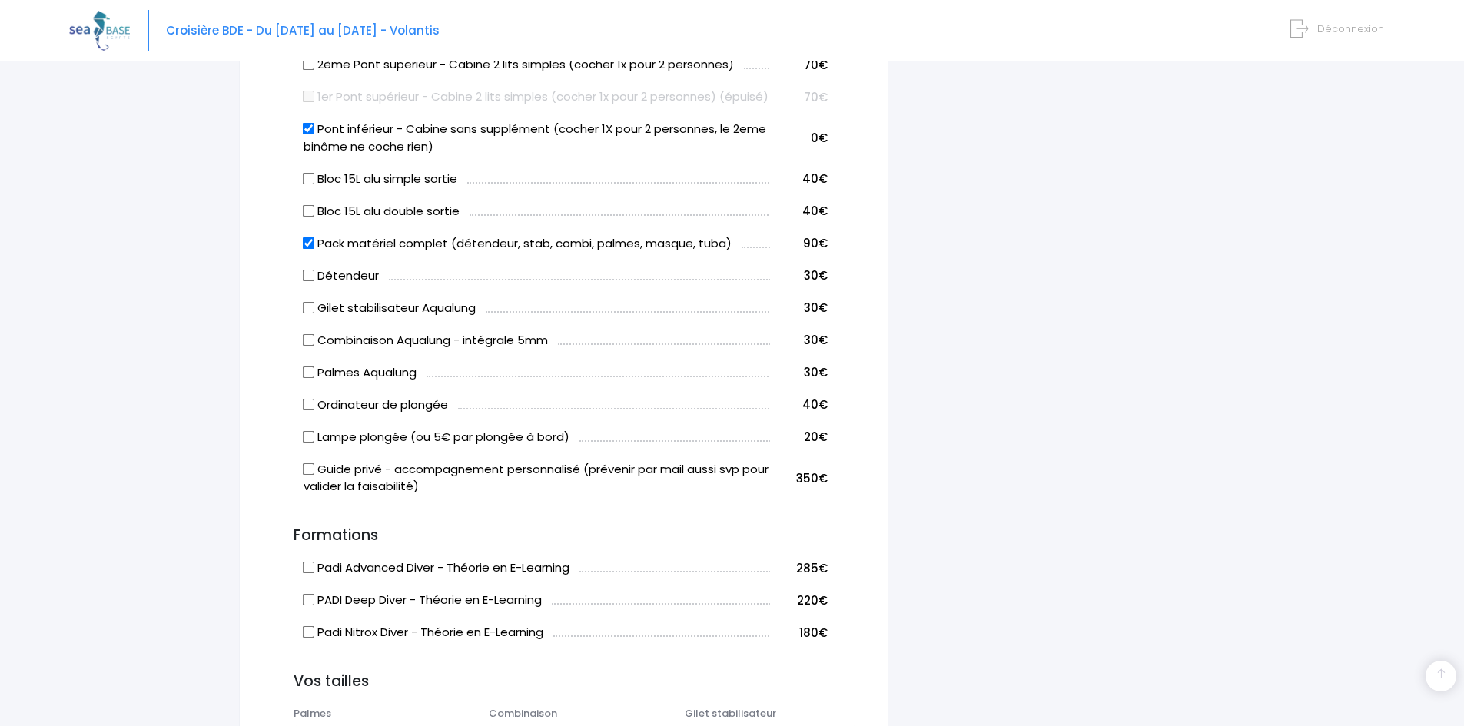
scroll to position [922, 0]
